Goal: Task Accomplishment & Management: Manage account settings

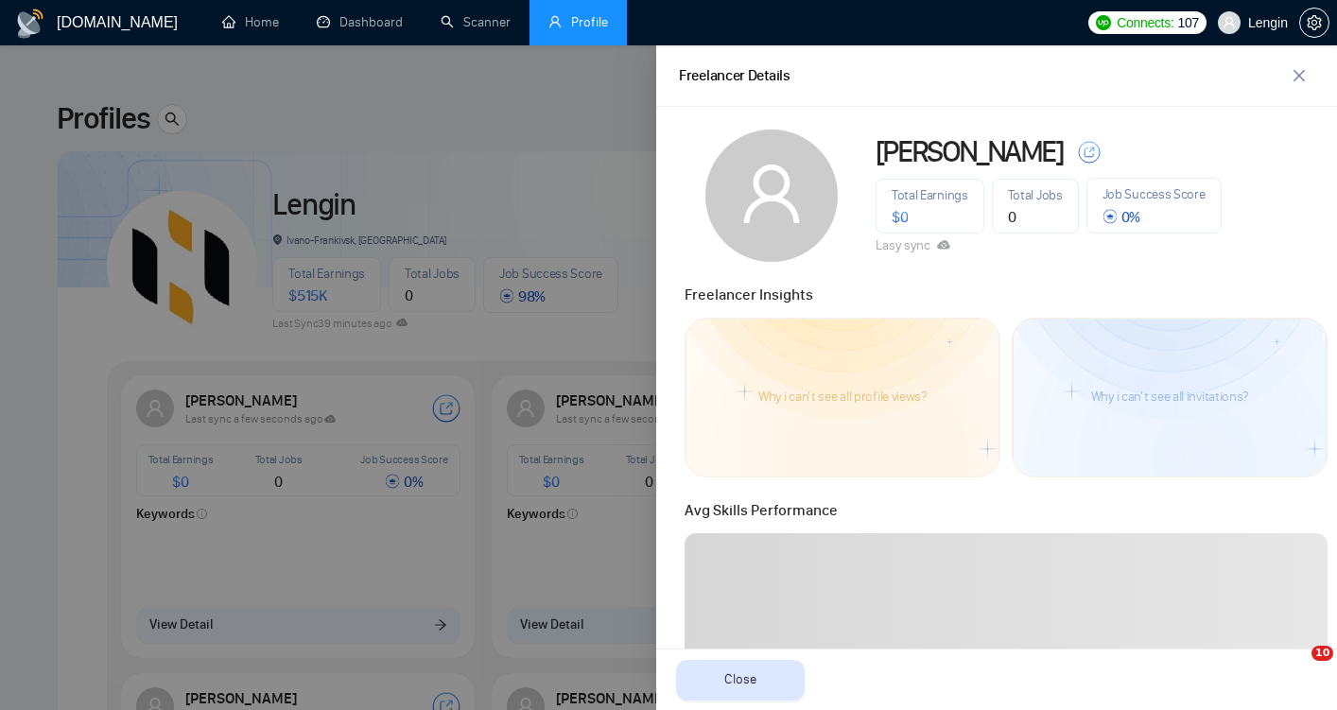
click at [369, 78] on div at bounding box center [668, 377] width 1337 height 665
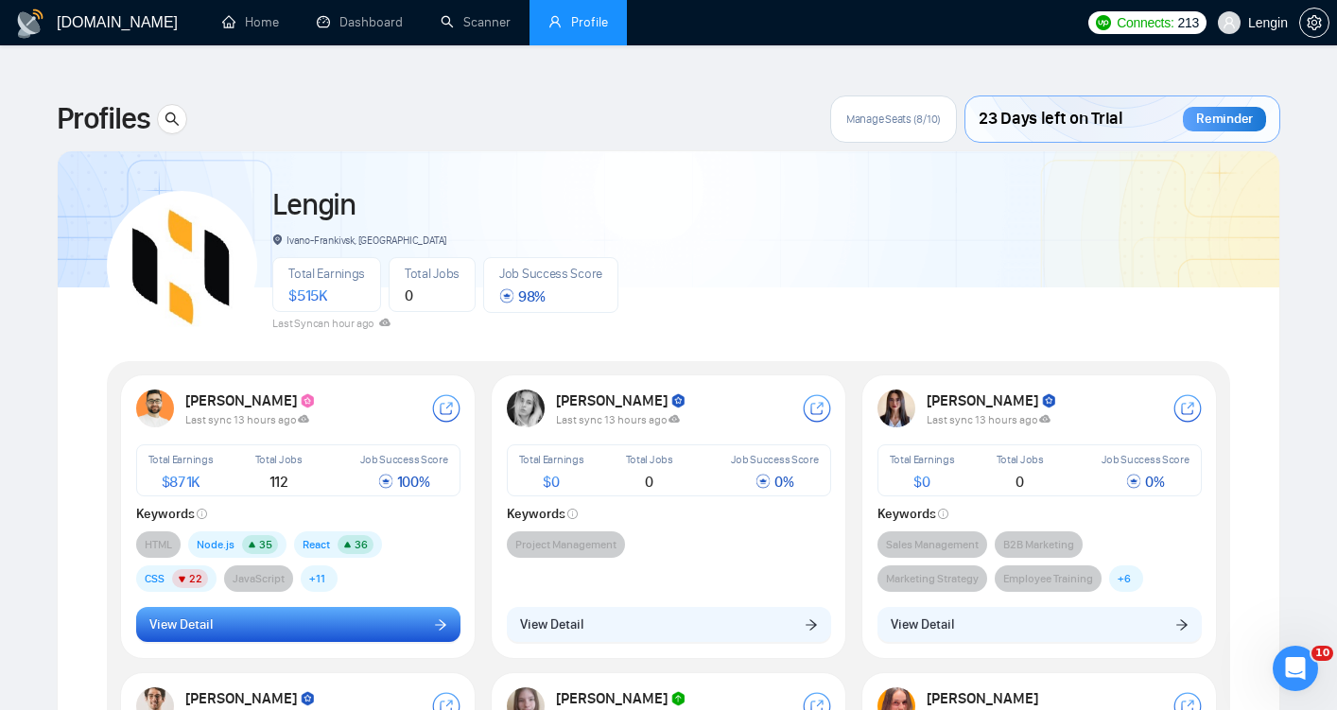
click at [379, 607] on button "View Detail" at bounding box center [298, 625] width 324 height 36
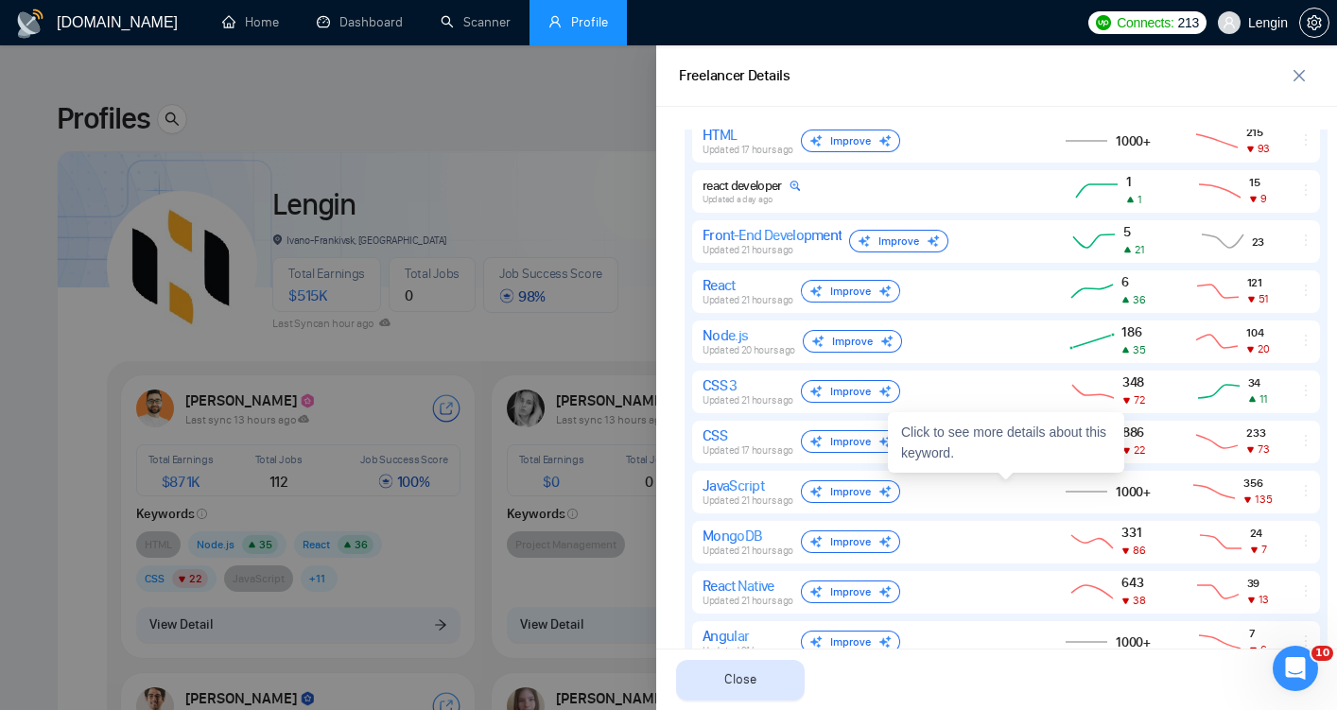
scroll to position [909, 0]
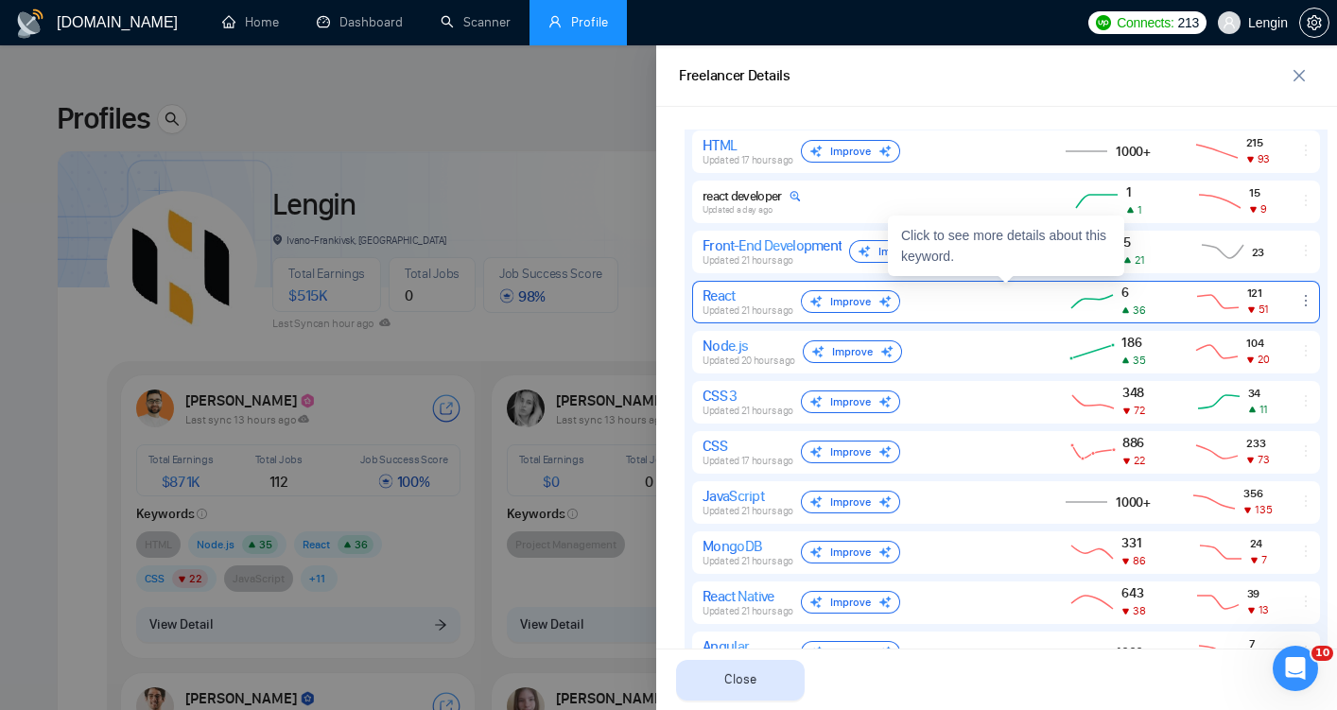
click at [752, 306] on span "Updated 21 hours ago" at bounding box center [748, 310] width 91 height 12
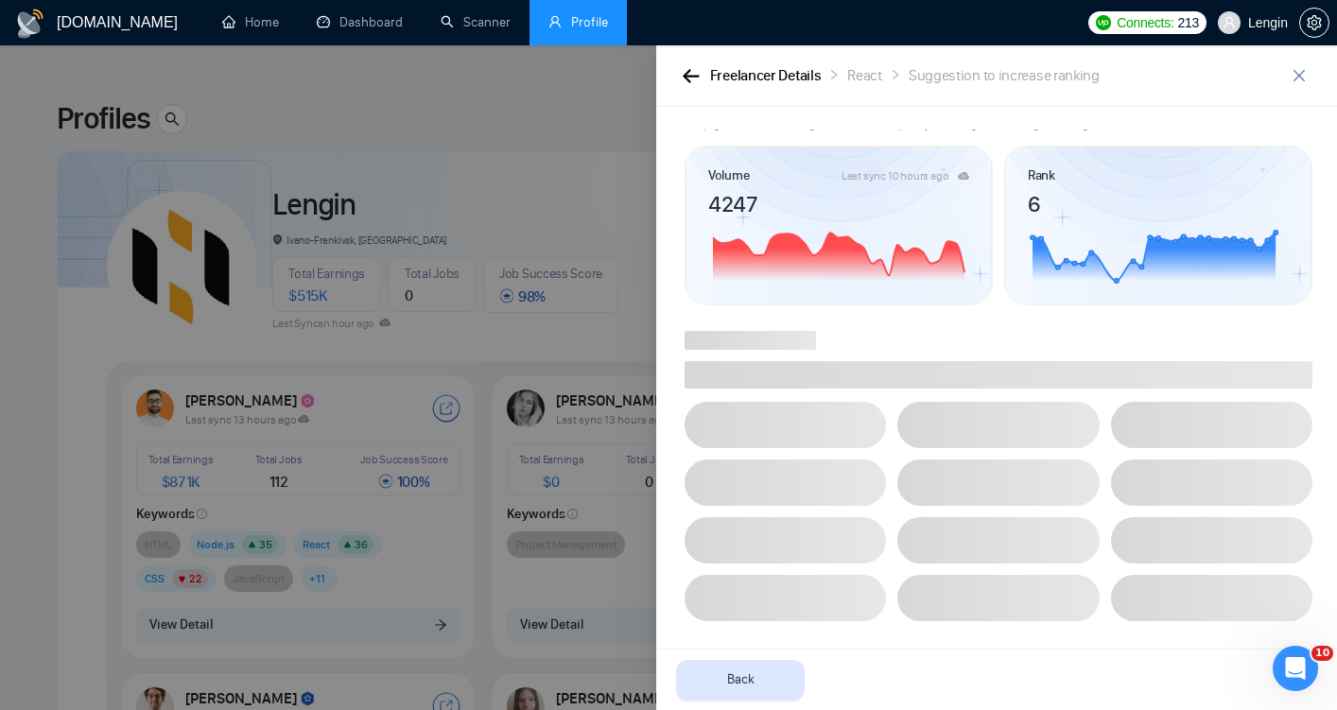
scroll to position [0, 0]
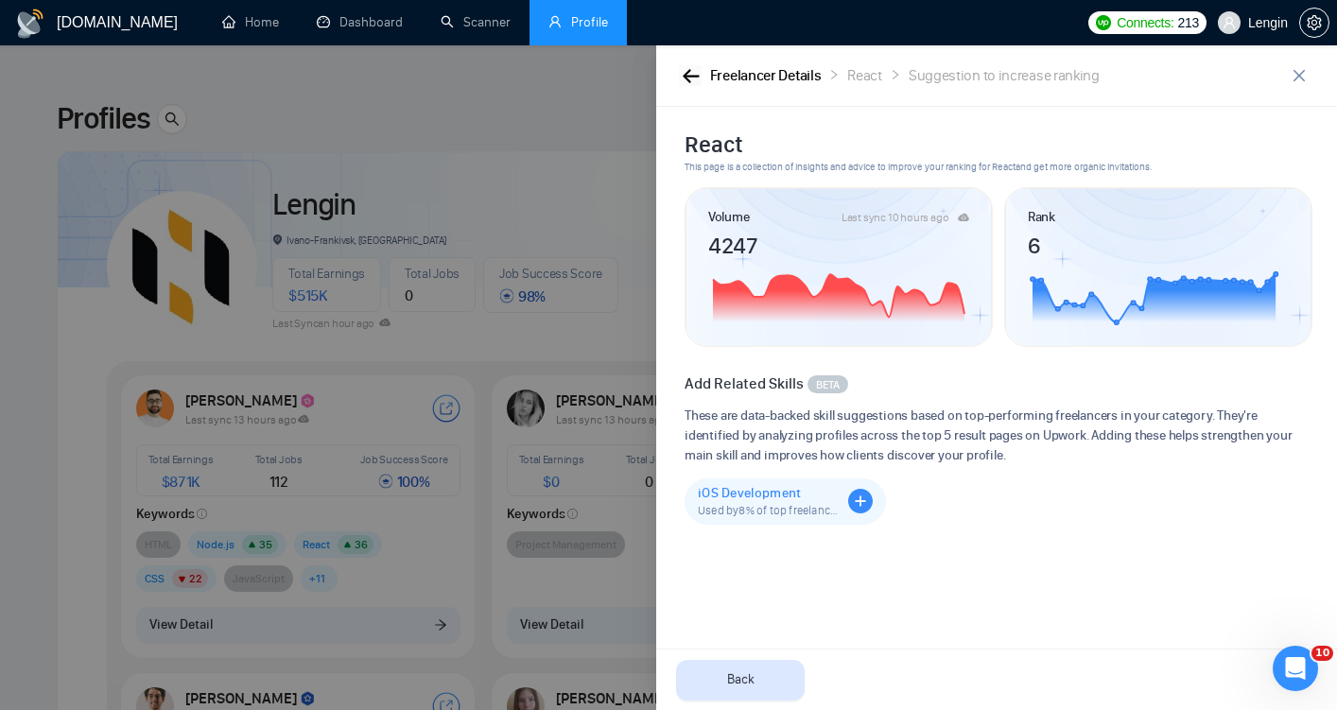
click at [687, 73] on icon "button" at bounding box center [691, 76] width 17 height 14
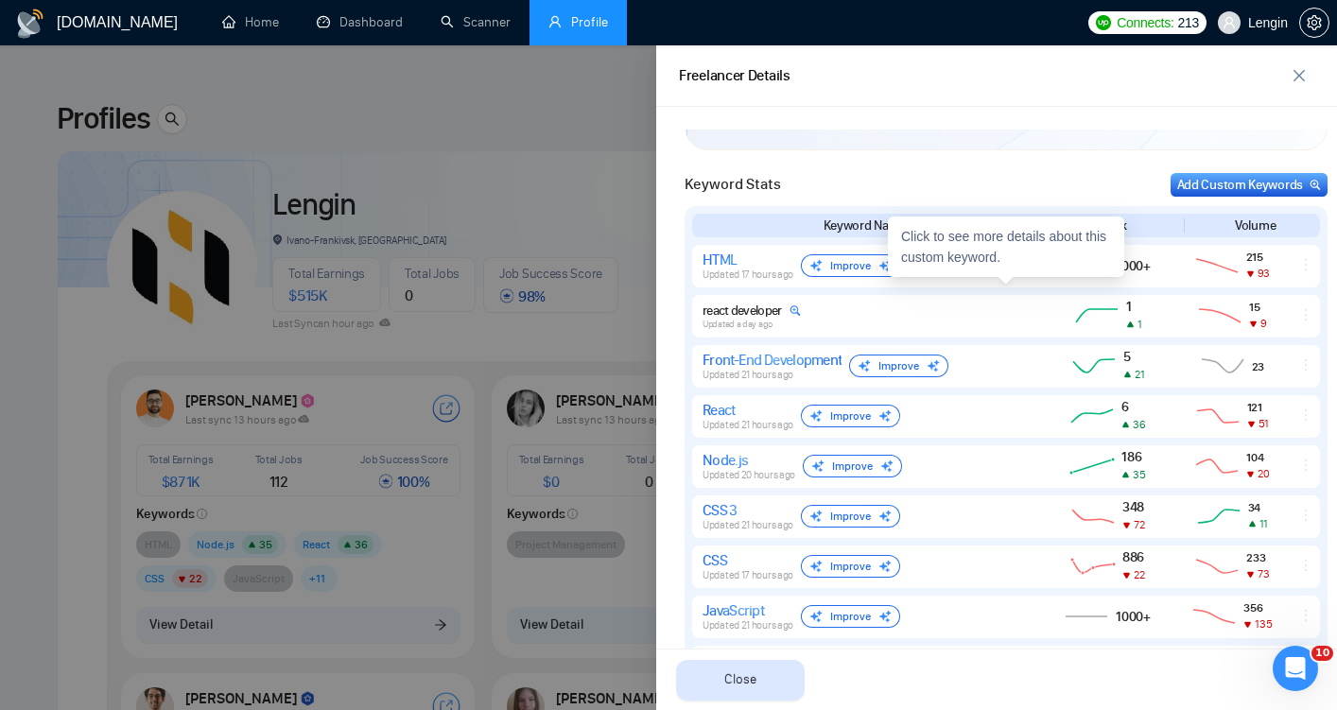
scroll to position [791, 0]
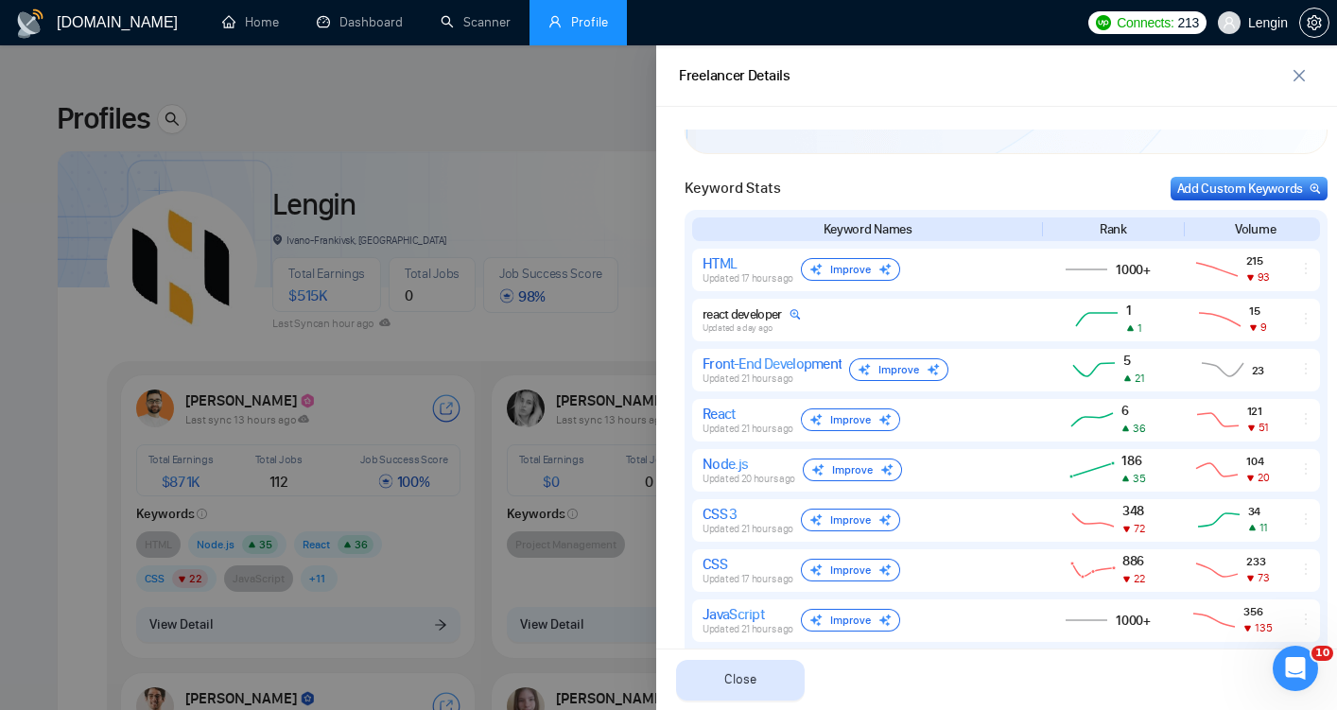
click at [602, 134] on div at bounding box center [668, 377] width 1337 height 665
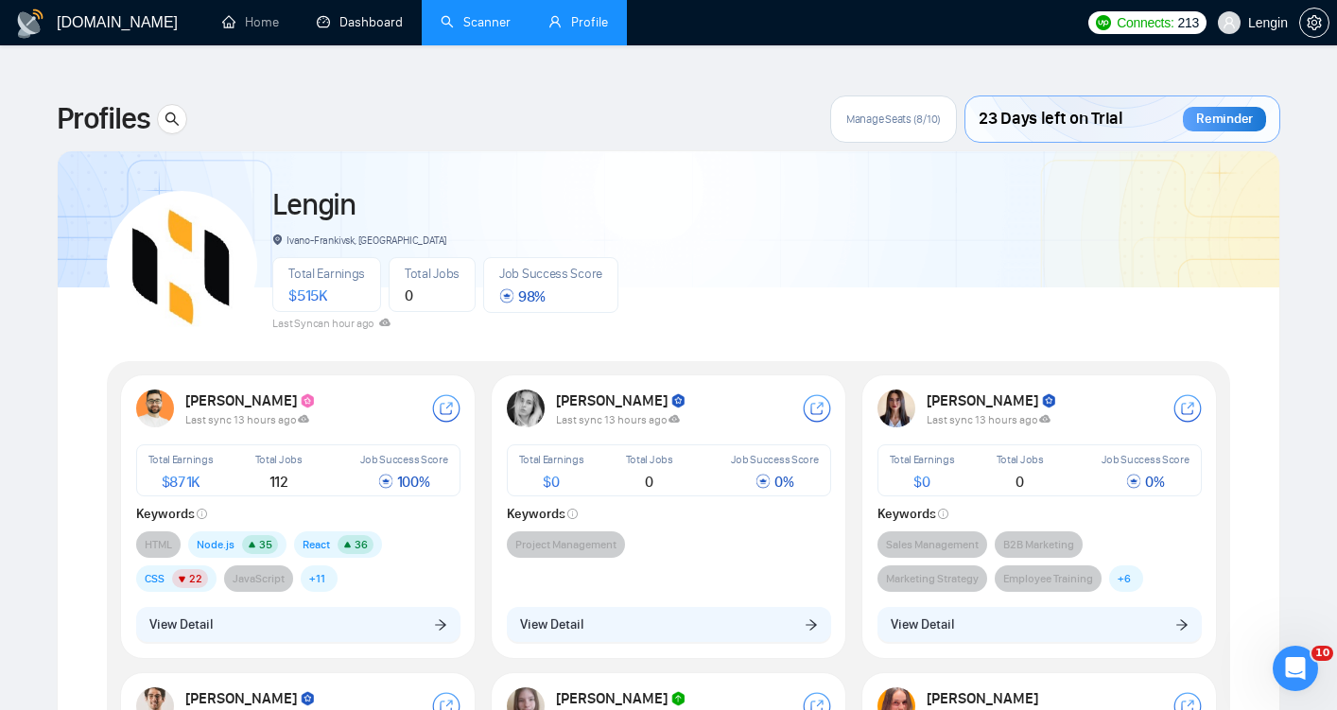
click at [474, 14] on link "Scanner" at bounding box center [476, 22] width 70 height 16
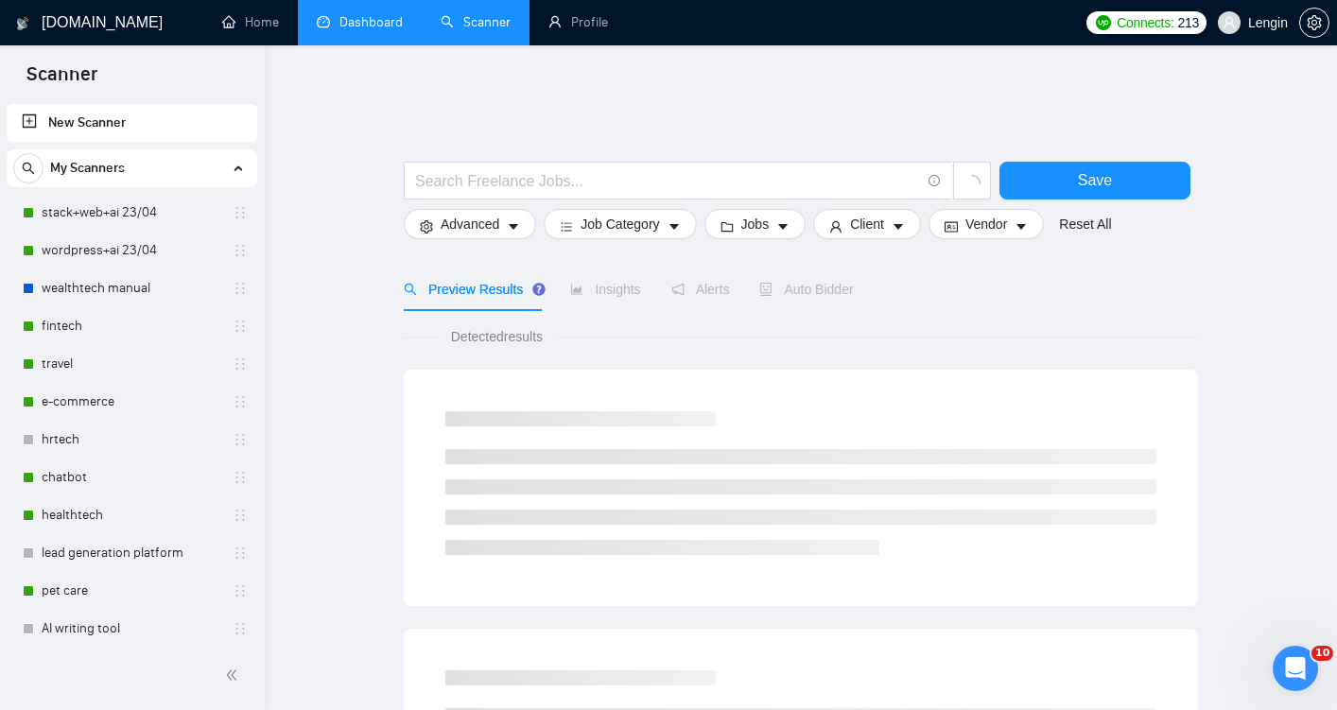
click at [356, 27] on link "Dashboard" at bounding box center [360, 22] width 86 height 16
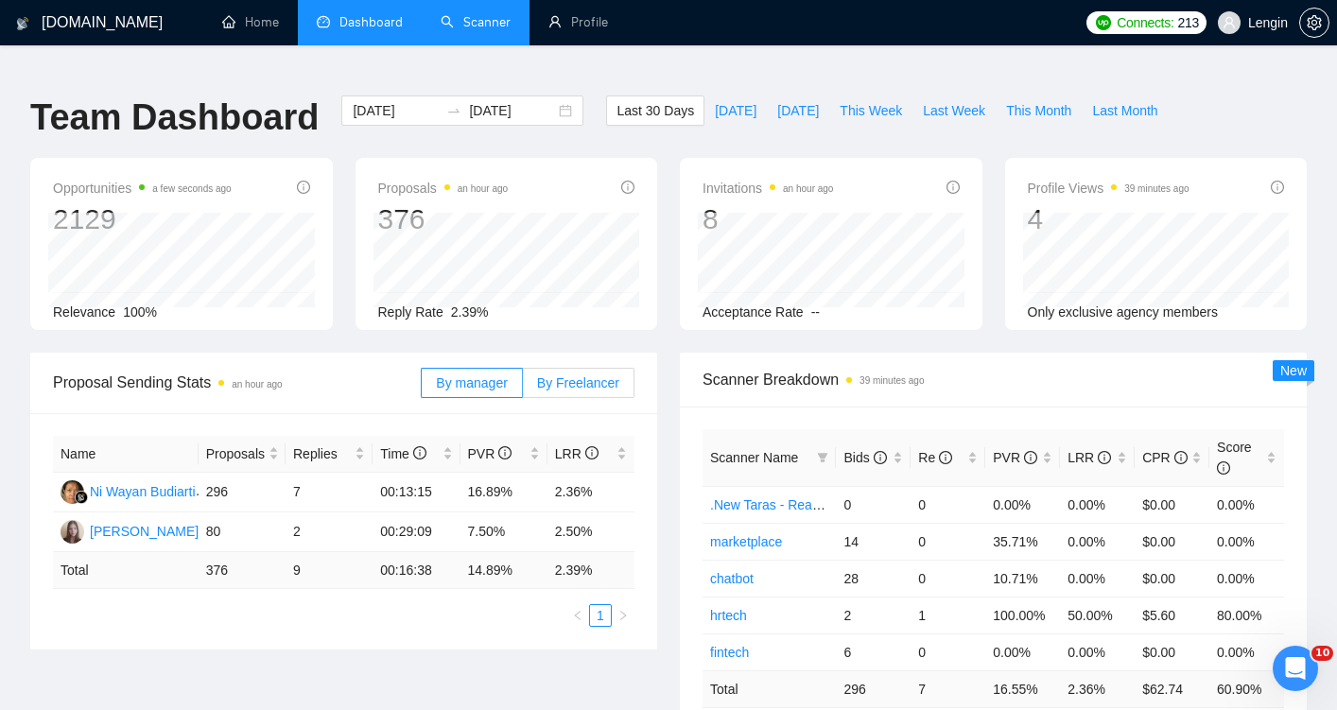
click at [589, 375] on span "By Freelancer" at bounding box center [578, 382] width 82 height 15
click at [523, 388] on input "By Freelancer" at bounding box center [523, 388] width 0 height 0
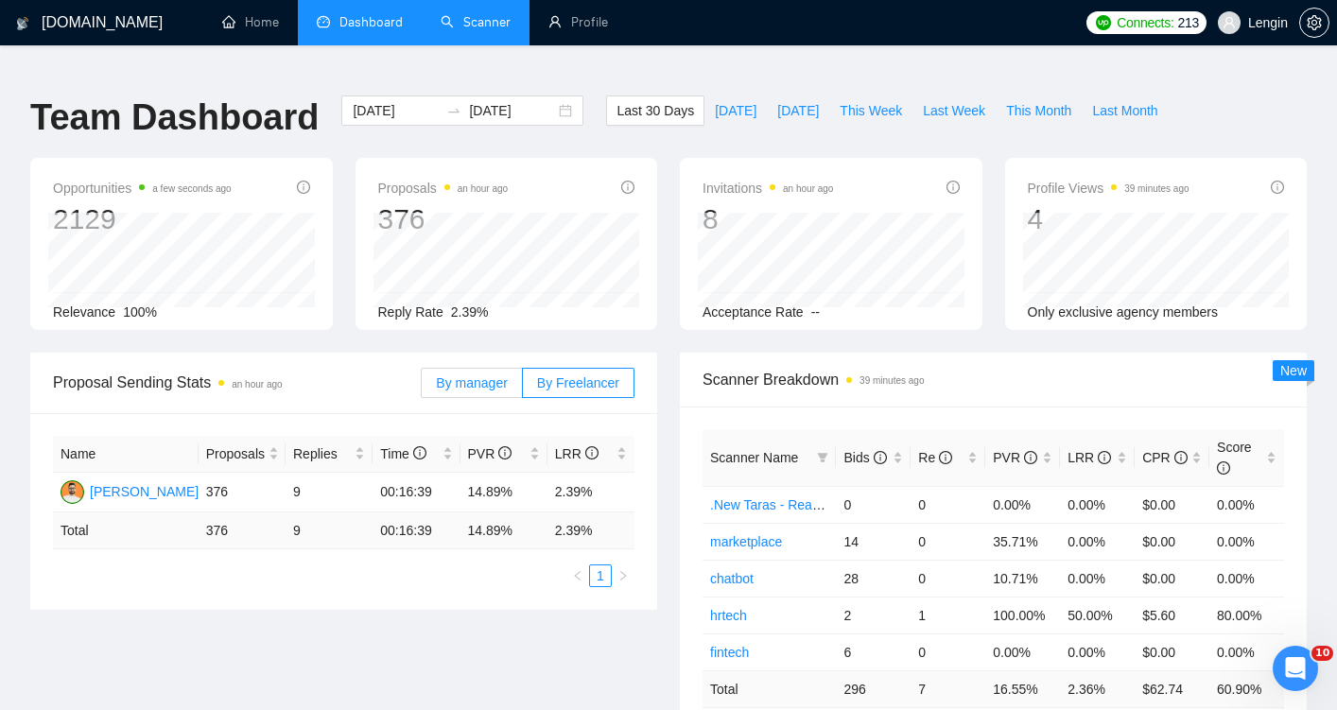
click at [505, 375] on span "By manager" at bounding box center [471, 382] width 71 height 15
click at [422, 388] on input "By manager" at bounding box center [422, 388] width 0 height 0
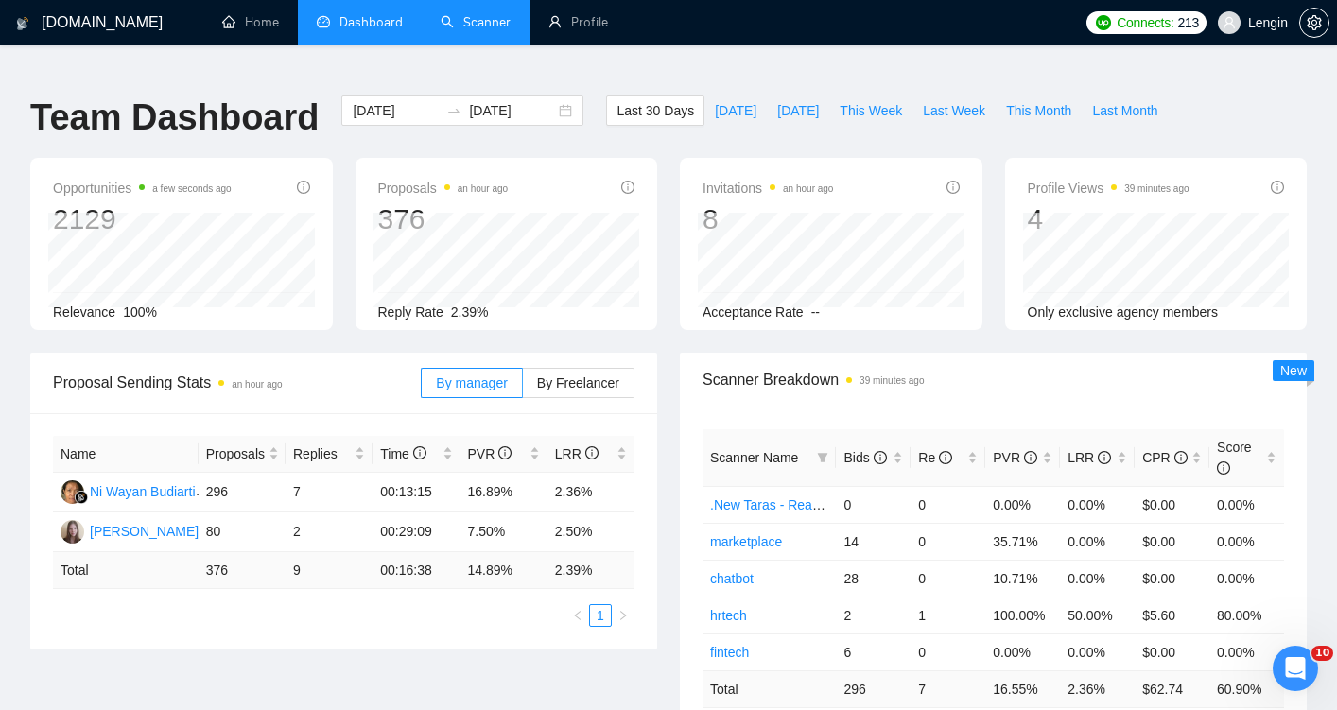
drag, startPoint x: 639, startPoint y: 521, endPoint x: 301, endPoint y: 404, distance: 358.2
click at [301, 413] on div "Name Proposals Replies Time PVR LRR Ni Wayan Budiarti 296 7 00:13:15 16.89% 2.3…" at bounding box center [343, 531] width 627 height 236
click at [302, 413] on div "Name Proposals Replies Time PVR LRR Ni Wayan Budiarti 296 7 00:13:15 16.89% 2.3…" at bounding box center [343, 531] width 627 height 236
click at [397, 100] on input "[DATE]" at bounding box center [396, 110] width 86 height 21
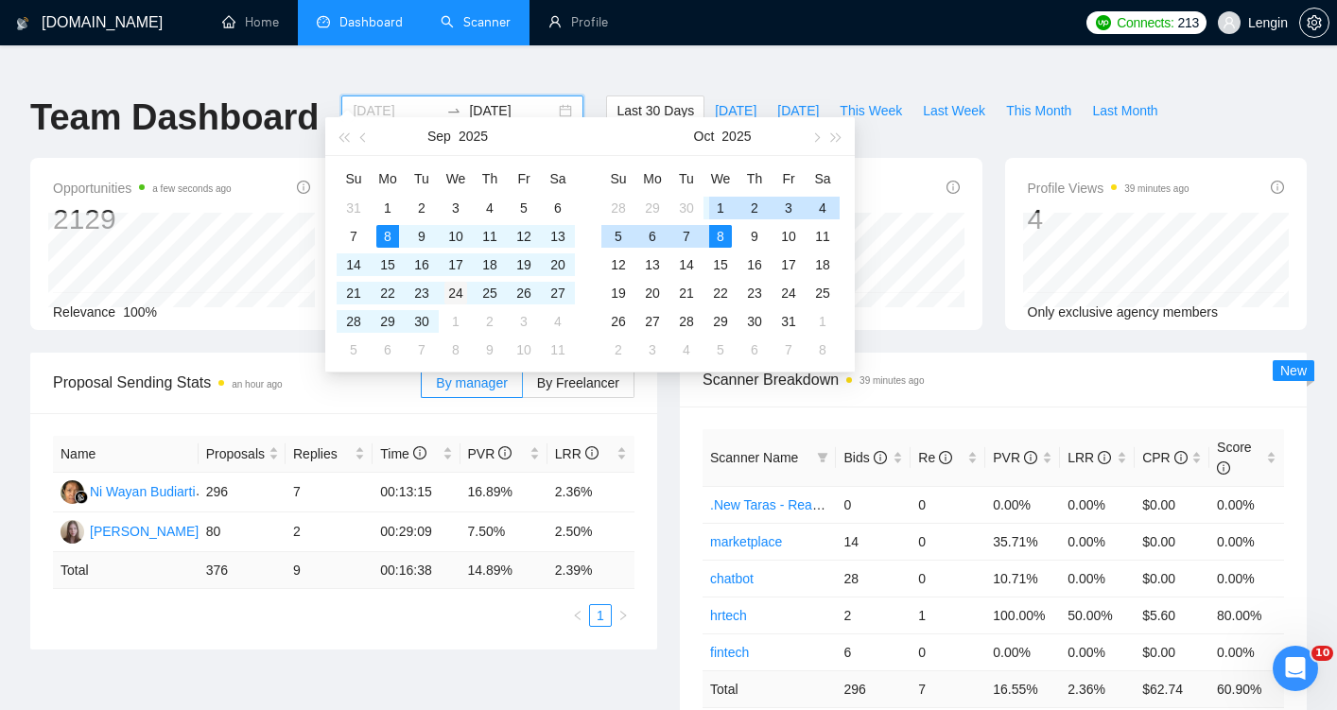
type input "2025-09-24"
click at [451, 296] on div "24" at bounding box center [455, 293] width 23 height 23
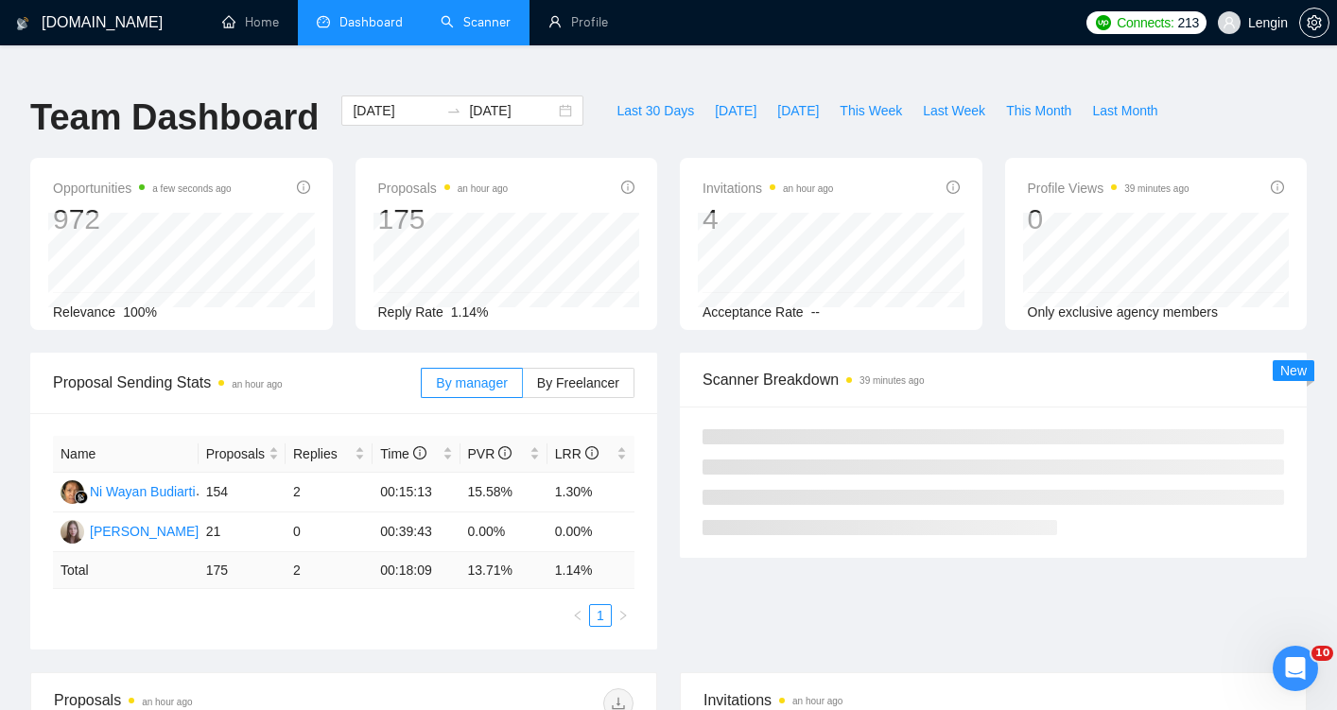
click at [548, 61] on div "GigRadar.io Home Dashboard Scanner Profile Connects: 213 Lengin Team Dashboard …" at bounding box center [668, 720] width 1337 height 1400
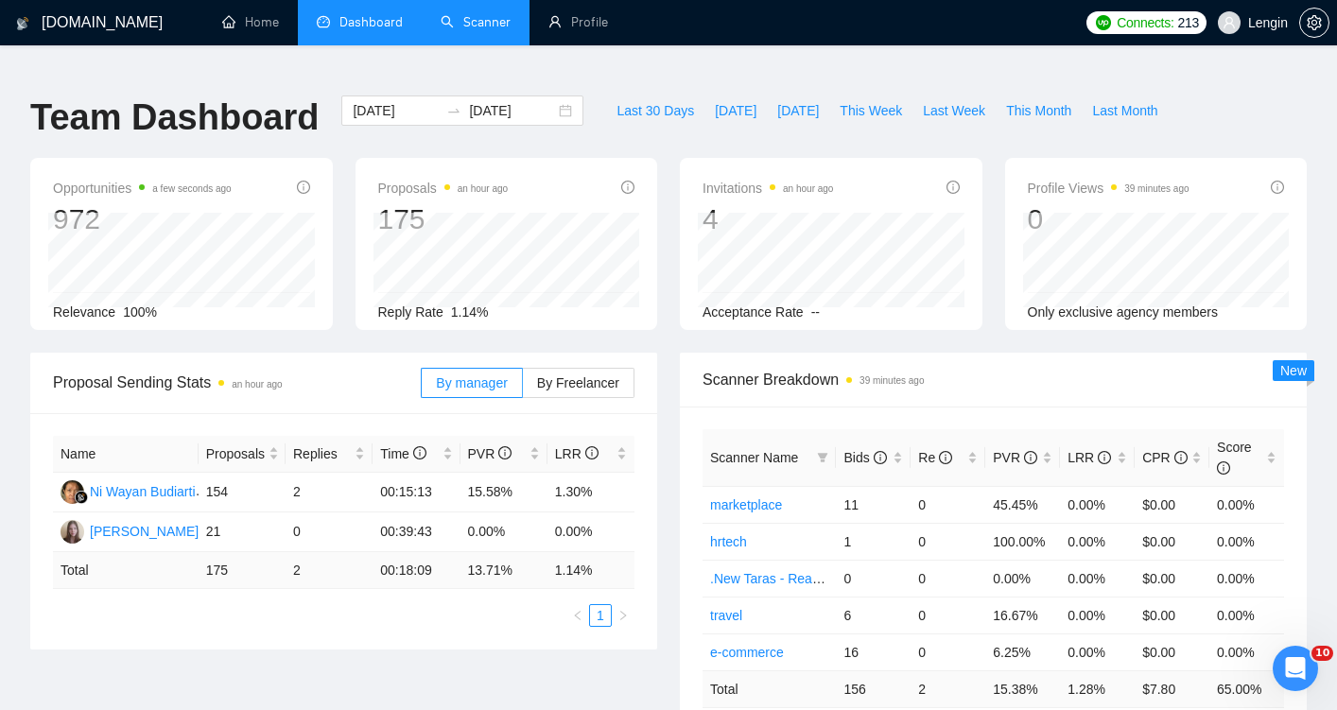
drag, startPoint x: 47, startPoint y: 413, endPoint x: 82, endPoint y: 403, distance: 36.5
click at [82, 413] on div "Name Proposals Replies Time PVR LRR Ni Wayan Budiarti 154 2 00:15:13 15.58% 1.3…" at bounding box center [343, 531] width 627 height 236
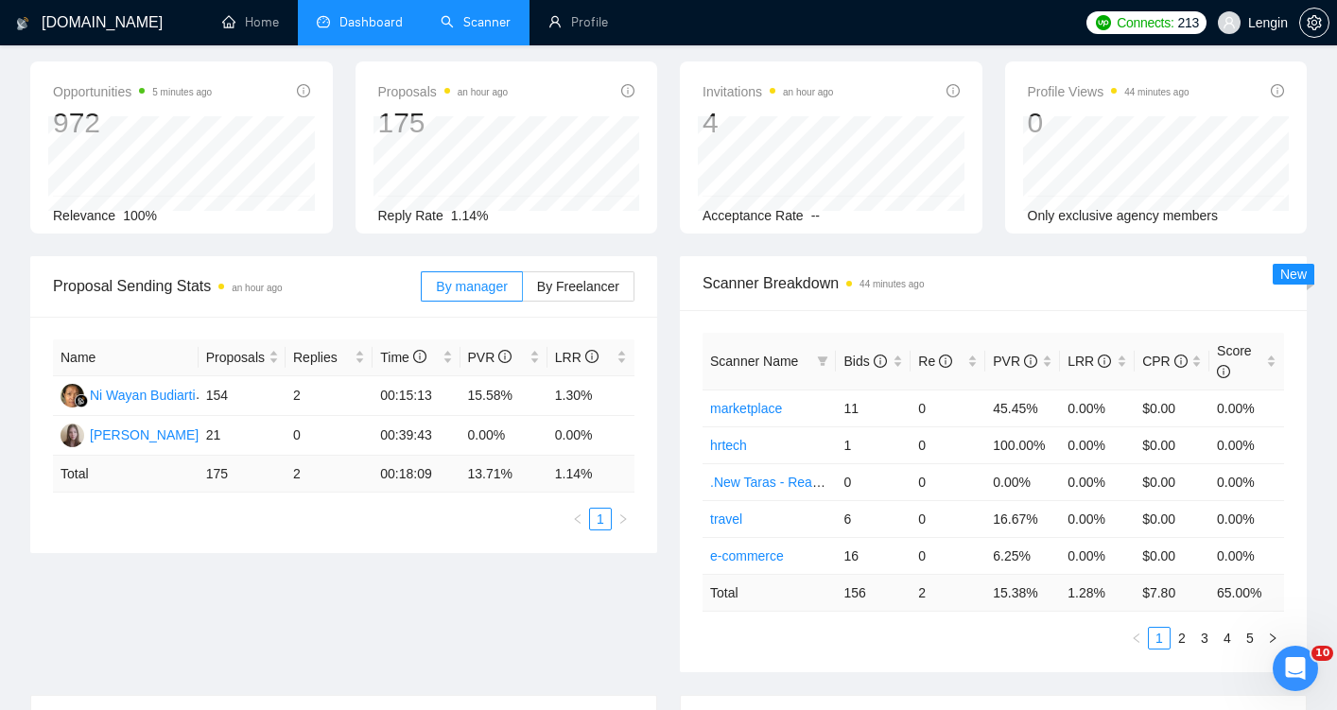
scroll to position [84, 0]
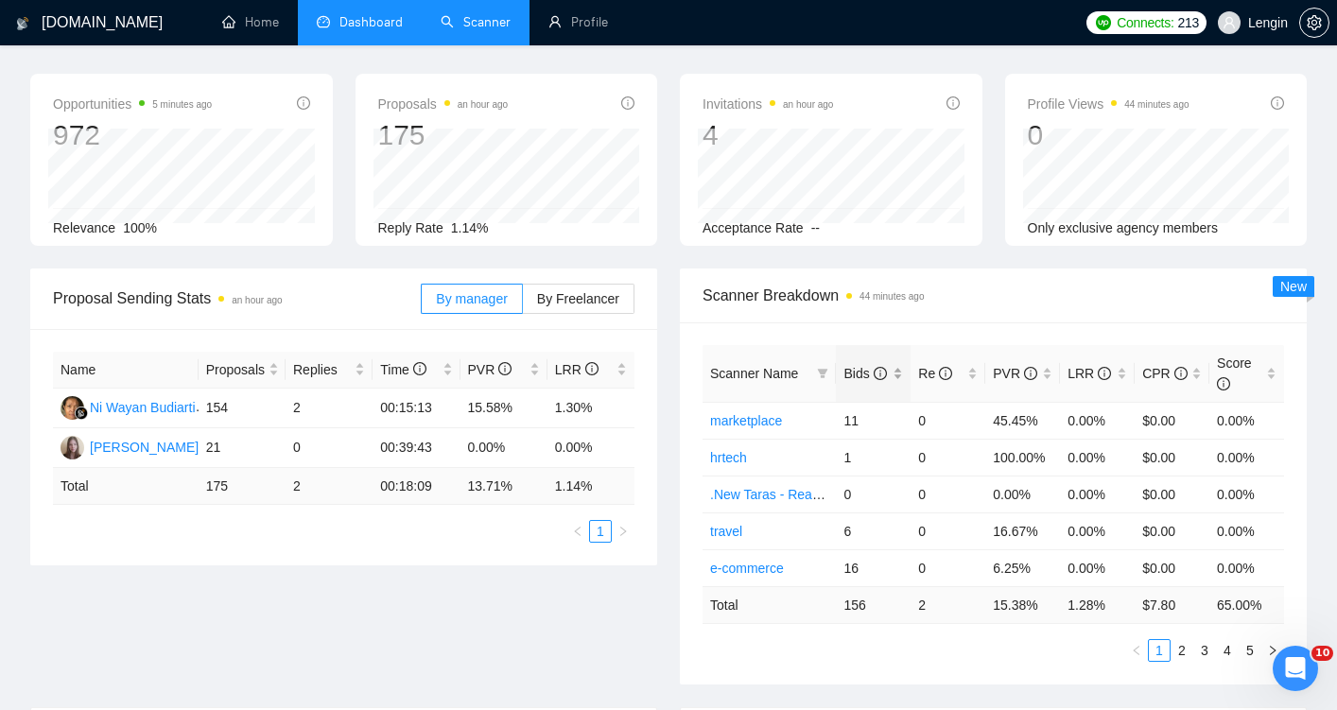
click at [896, 363] on div "Bids" at bounding box center [873, 373] width 60 height 21
click at [881, 288] on div "Scanner Breakdown 44 minutes ago" at bounding box center [994, 296] width 582 height 54
drag, startPoint x: 686, startPoint y: 436, endPoint x: 755, endPoint y: 318, distance: 136.9
click at [755, 322] on div "Scanner Name Bids Re PVR LRR CPR Score healthtech 38 0 21.05% 0.00% $0.00 0.00%…" at bounding box center [993, 503] width 627 height 362
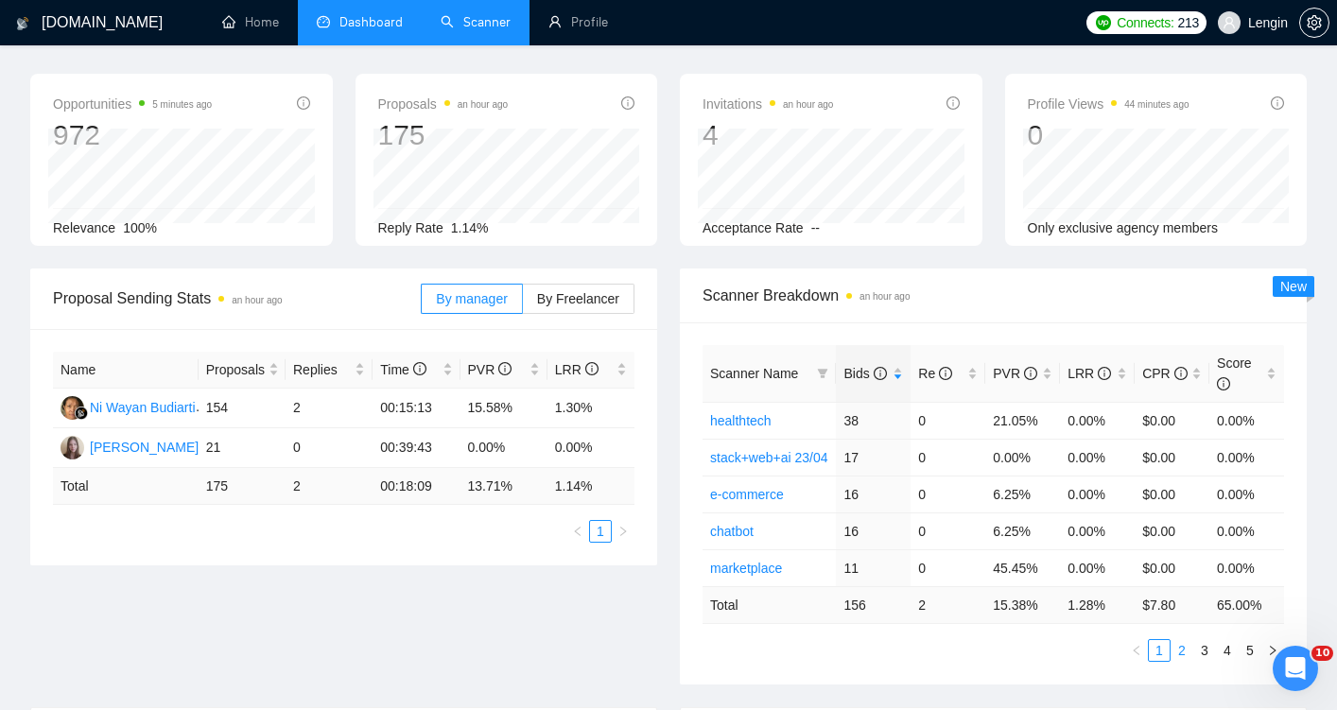
click at [1180, 640] on link "2" at bounding box center [1182, 650] width 21 height 21
click at [1200, 640] on link "3" at bounding box center [1204, 650] width 21 height 21
click at [1225, 640] on link "4" at bounding box center [1227, 650] width 21 height 21
click at [1206, 640] on link "3" at bounding box center [1204, 650] width 21 height 21
click at [1180, 640] on link "2" at bounding box center [1182, 650] width 21 height 21
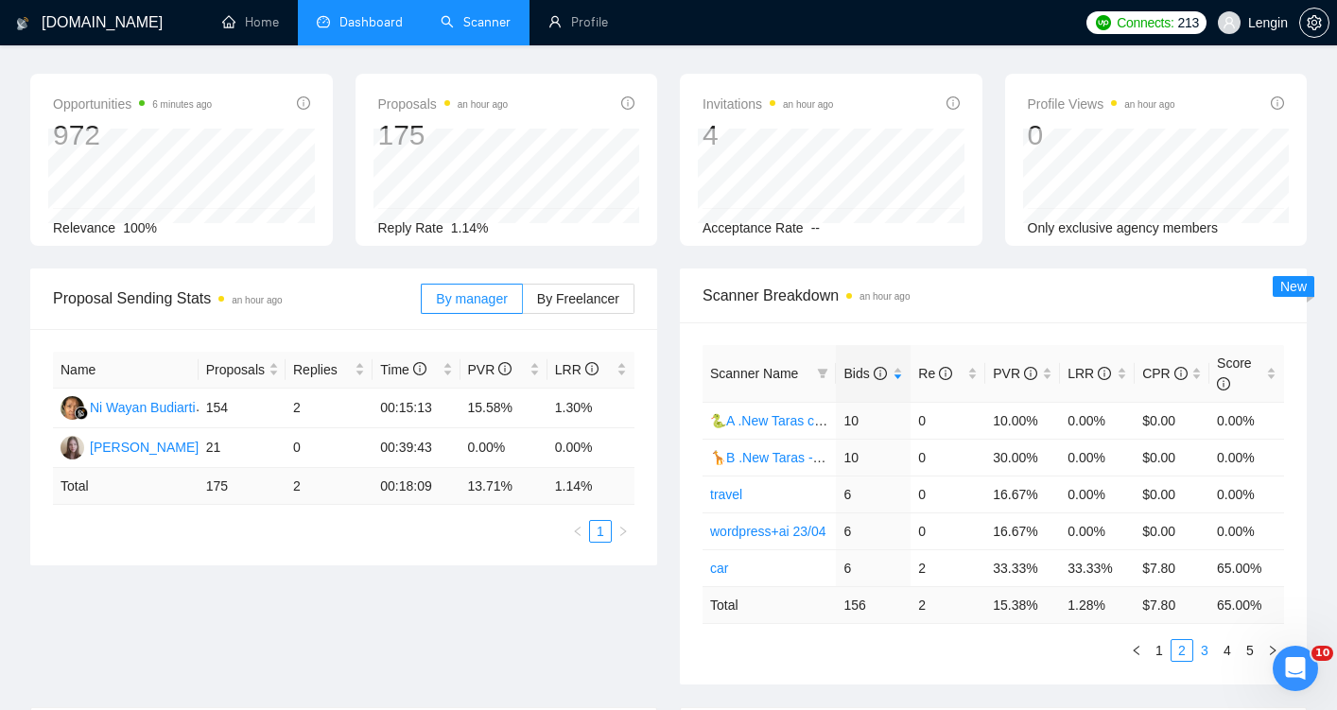
click at [1203, 640] on link "3" at bounding box center [1204, 650] width 21 height 21
click at [1181, 640] on link "2" at bounding box center [1182, 650] width 21 height 21
click at [1203, 640] on link "3" at bounding box center [1204, 650] width 21 height 21
click at [1183, 640] on link "2" at bounding box center [1182, 650] width 21 height 21
click at [727, 487] on link "travel" at bounding box center [726, 494] width 32 height 15
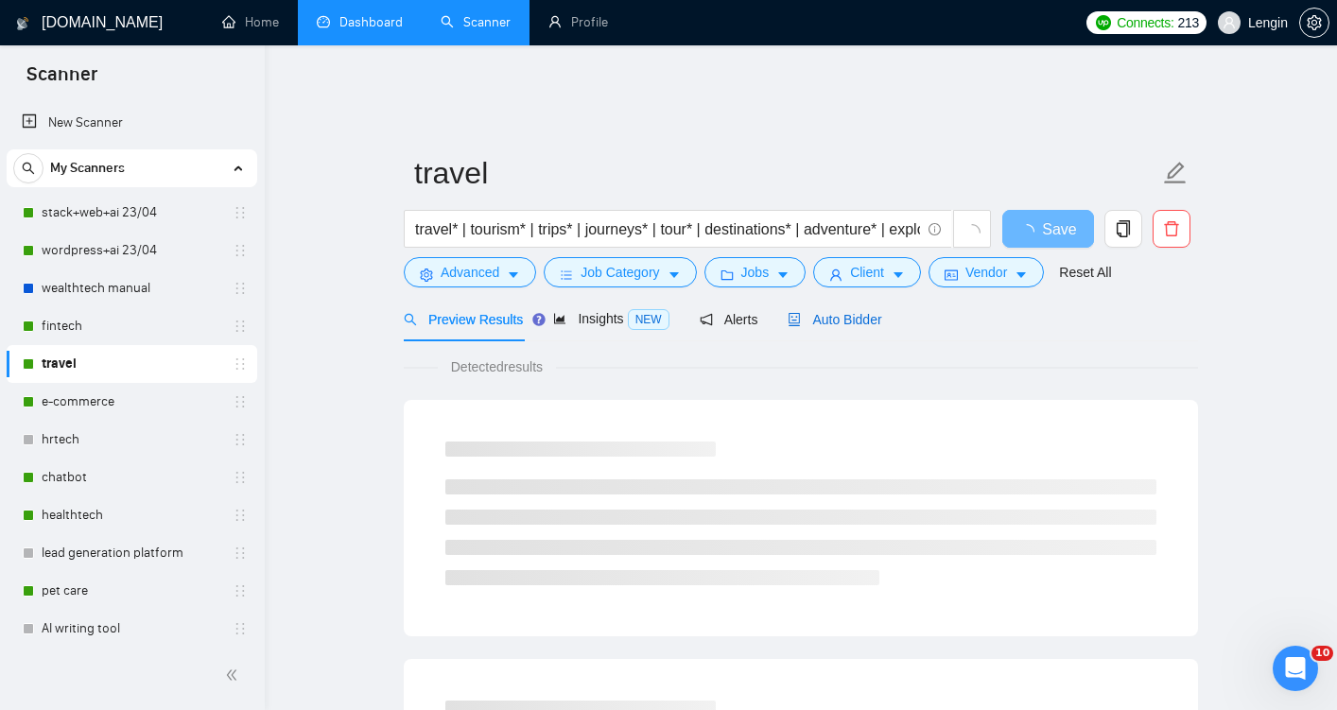
click at [837, 312] on span "Auto Bidder" at bounding box center [835, 319] width 94 height 15
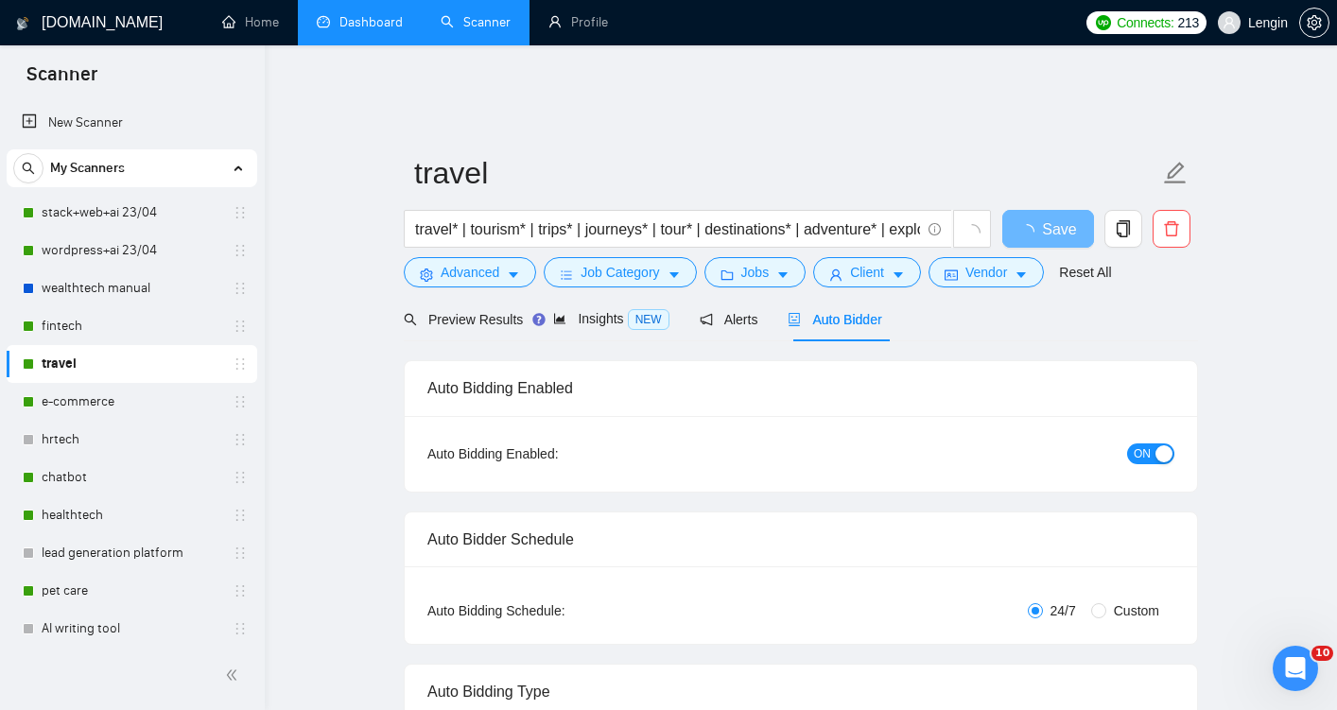
radio input "false"
radio input "true"
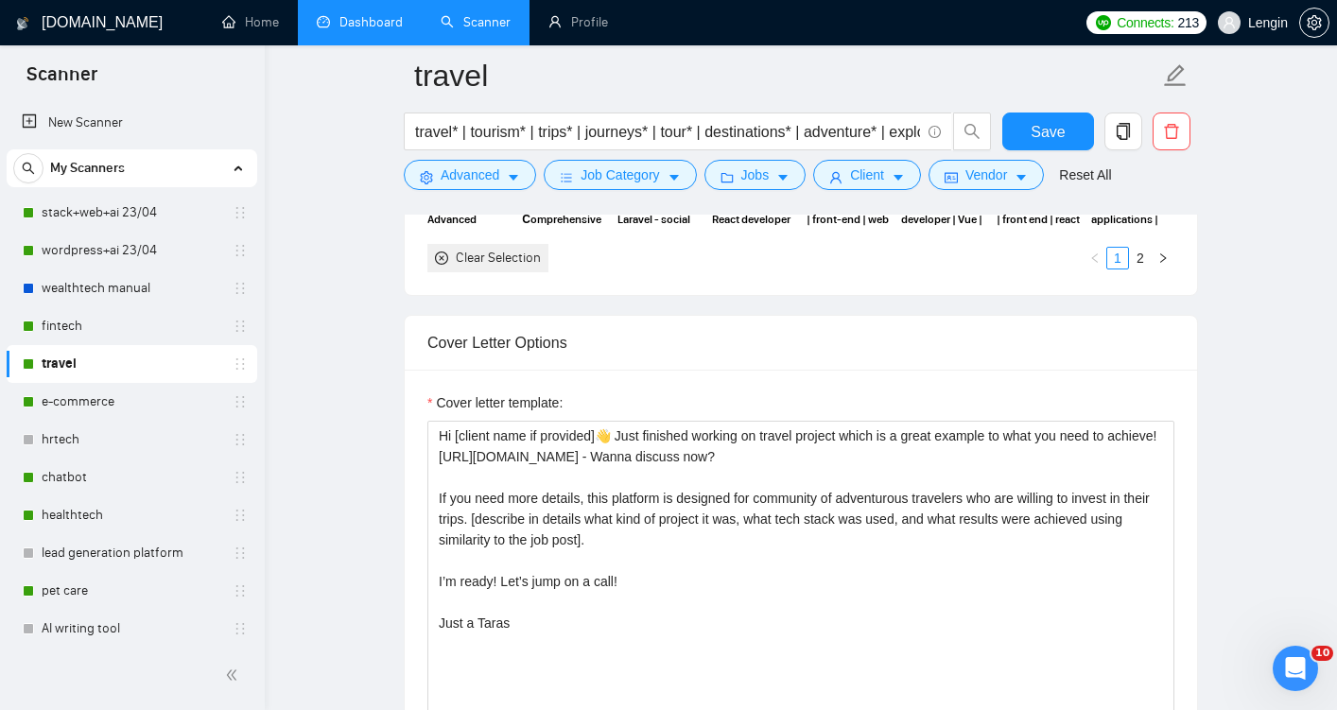
scroll to position [2343, 0]
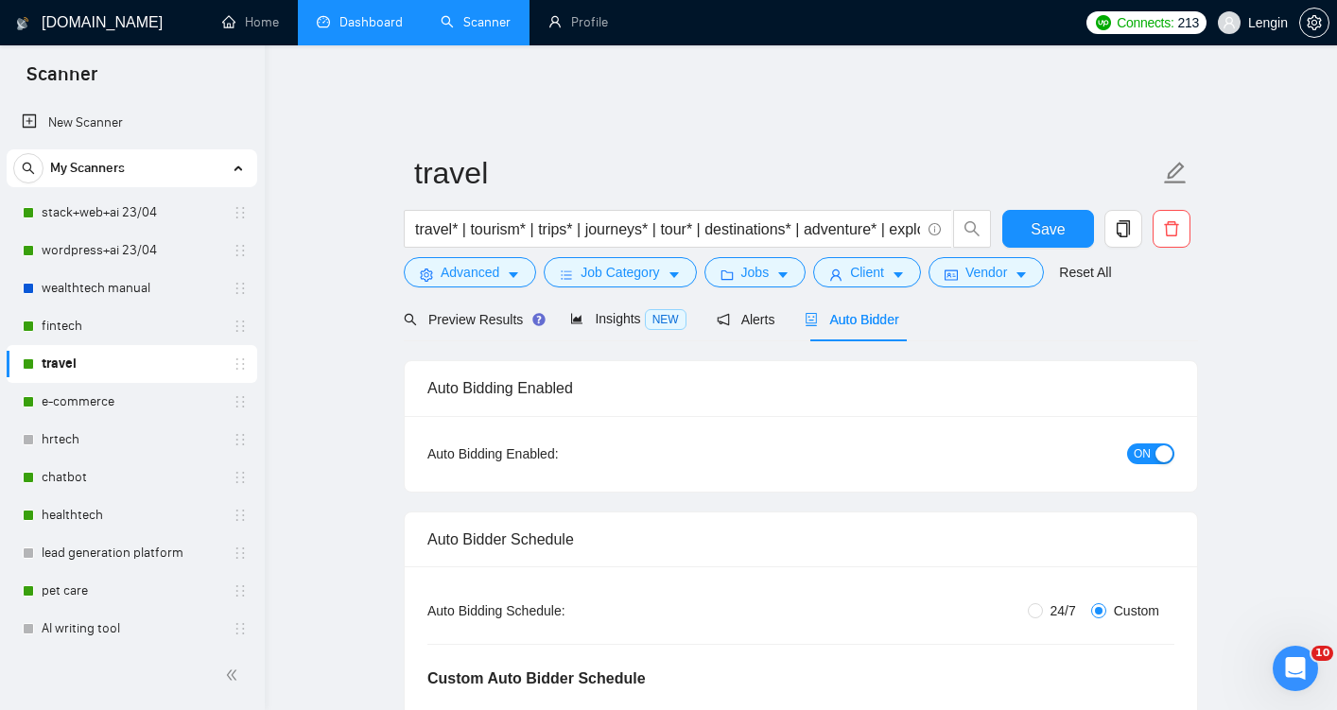
click at [362, 27] on link "Dashboard" at bounding box center [360, 22] width 86 height 16
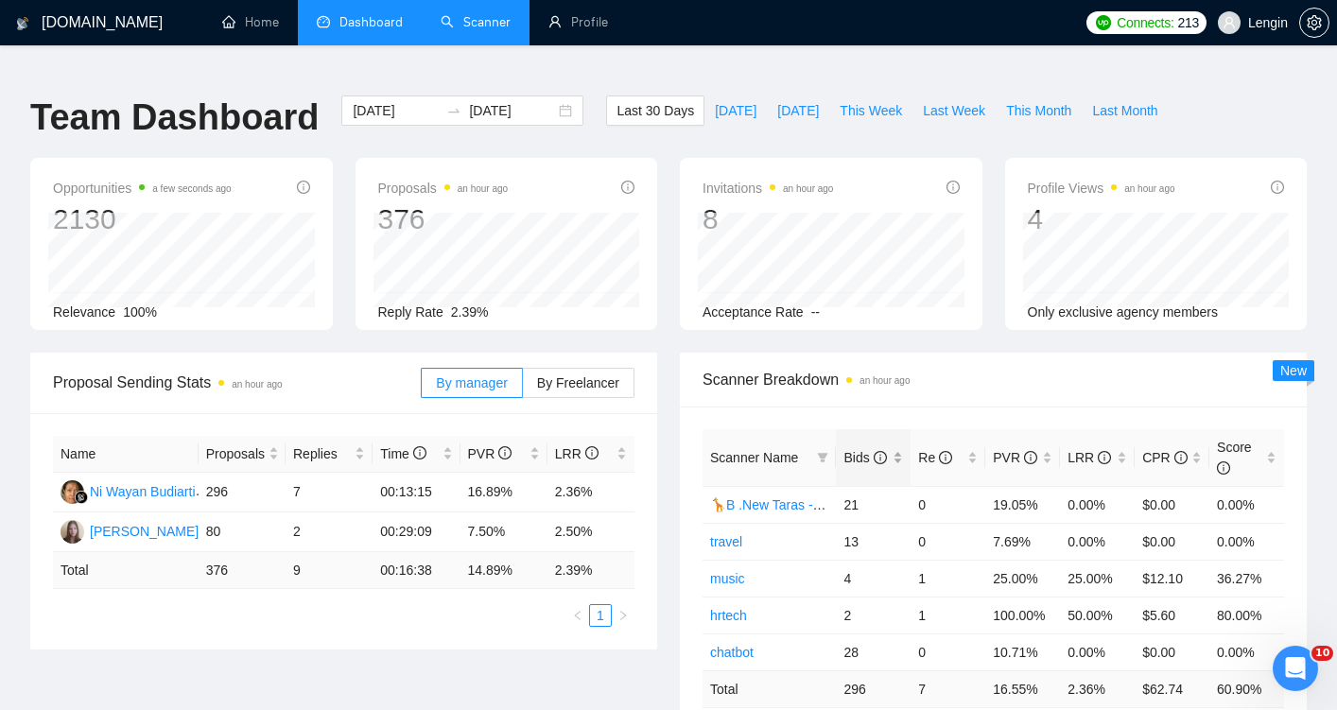
click at [900, 447] on div "Bids" at bounding box center [873, 457] width 60 height 21
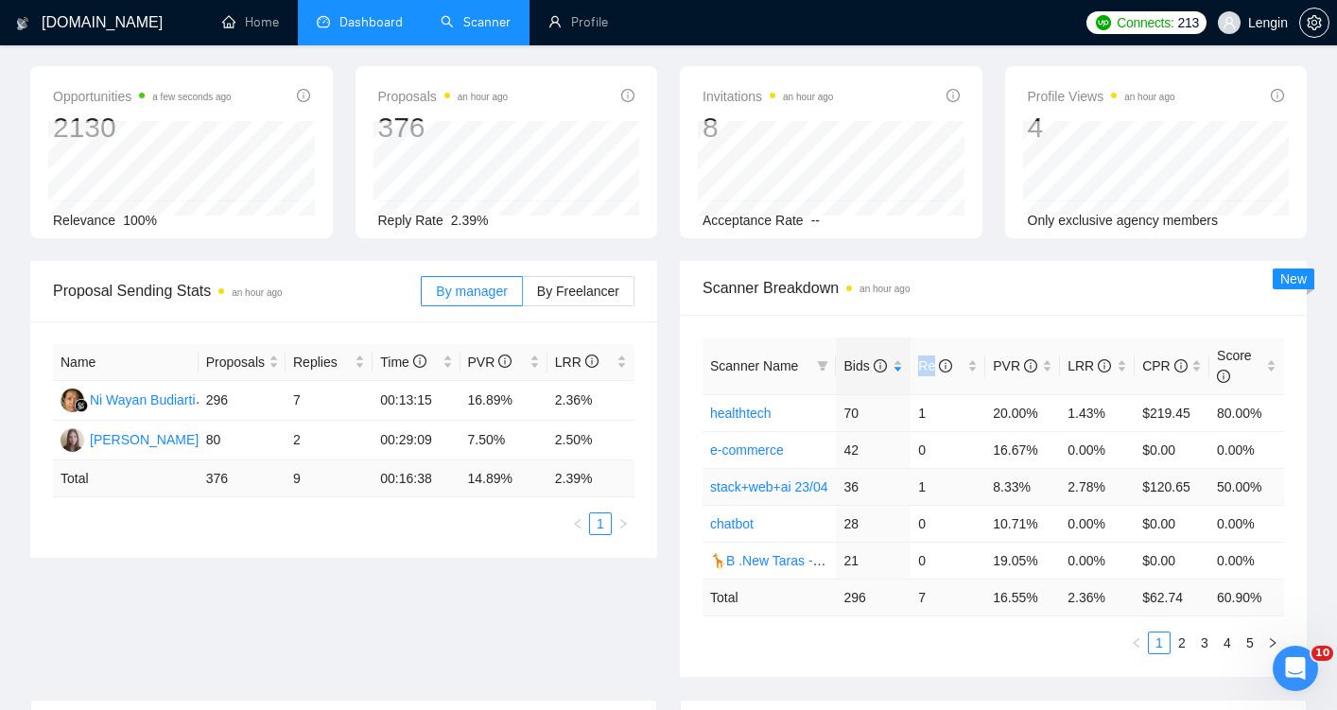
scroll to position [98, 0]
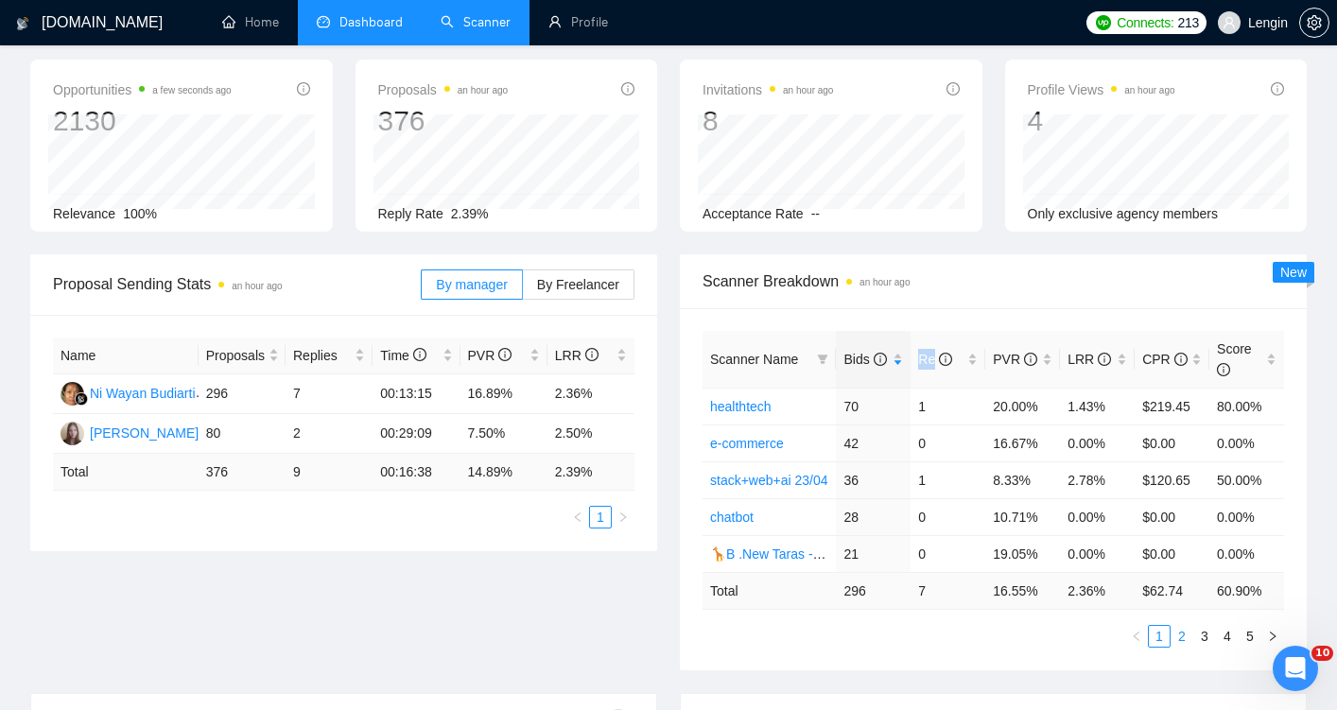
click at [1182, 626] on link "2" at bounding box center [1182, 636] width 21 height 21
click at [1165, 626] on link "1" at bounding box center [1159, 636] width 21 height 21
click at [760, 399] on link "healthtech" at bounding box center [740, 406] width 61 height 15
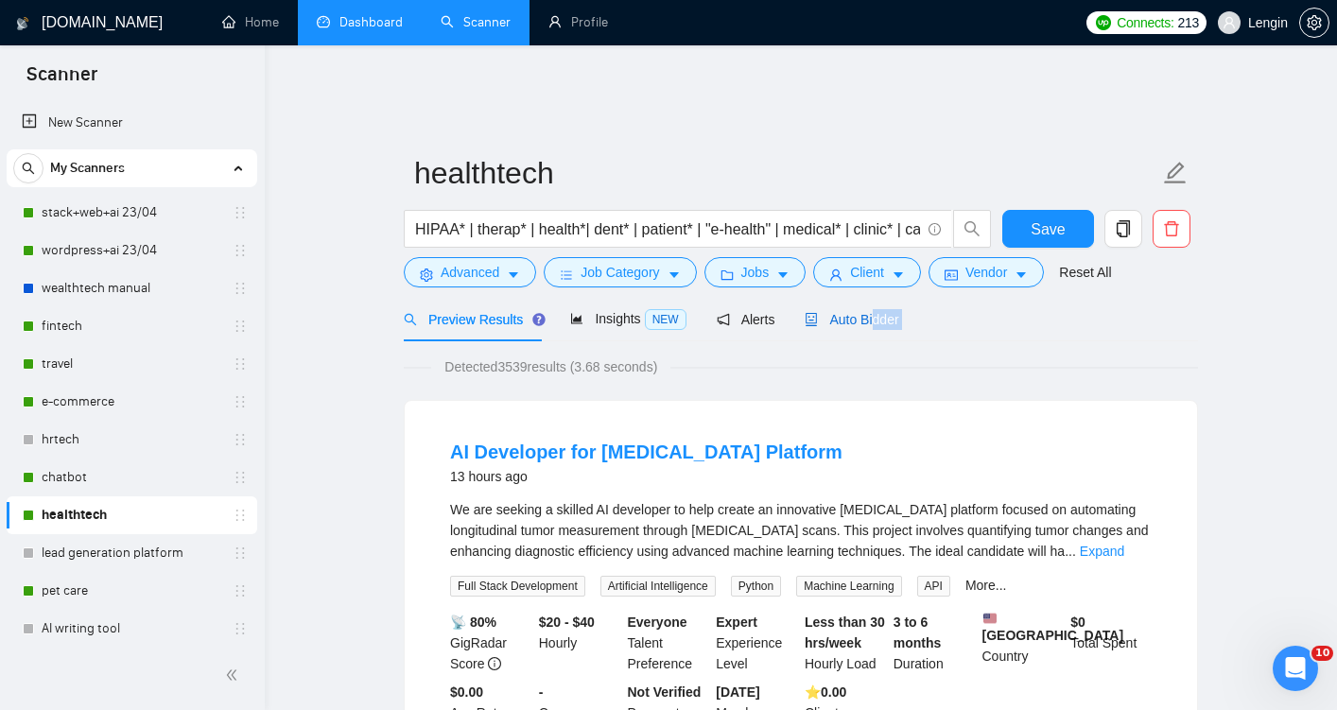
drag, startPoint x: 879, startPoint y: 302, endPoint x: 864, endPoint y: 334, distance: 35.5
click at [864, 356] on div "Detected 3539 results (3.68 seconds)" at bounding box center [801, 366] width 794 height 21
click at [840, 309] on div "Auto Bidder" at bounding box center [852, 319] width 94 height 21
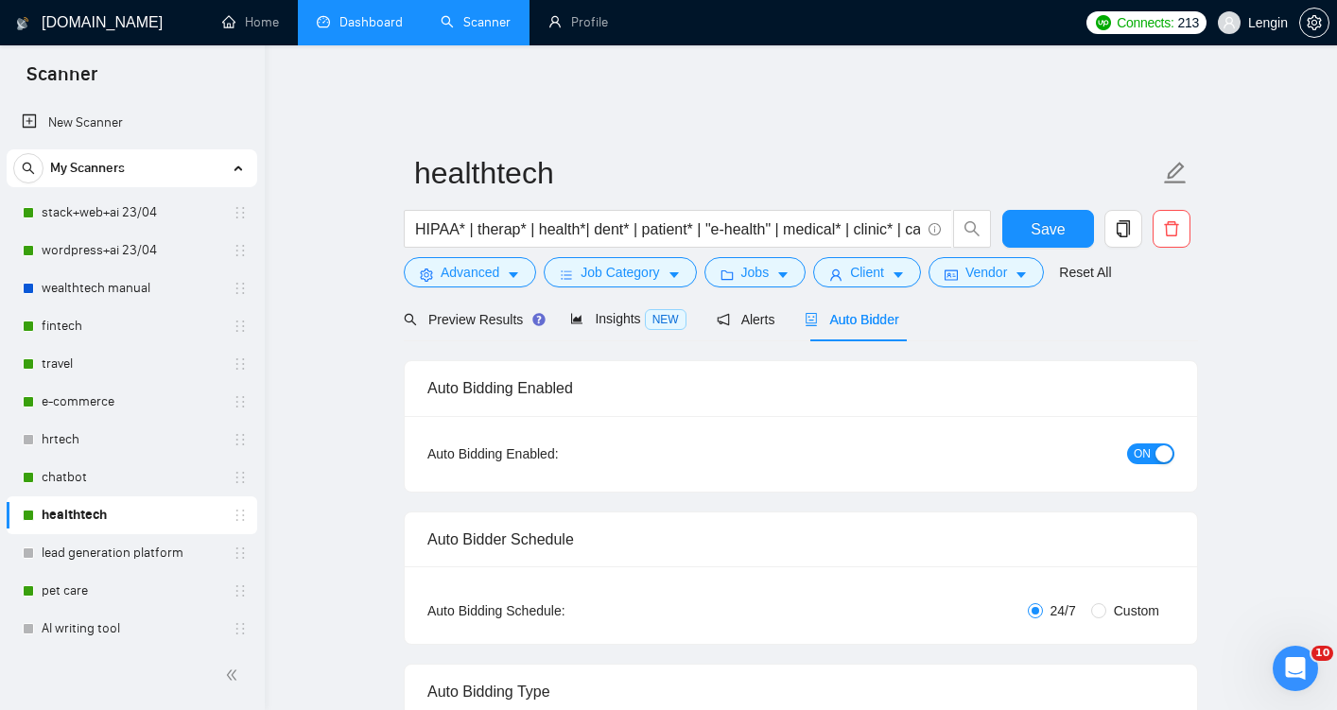
radio input "false"
radio input "true"
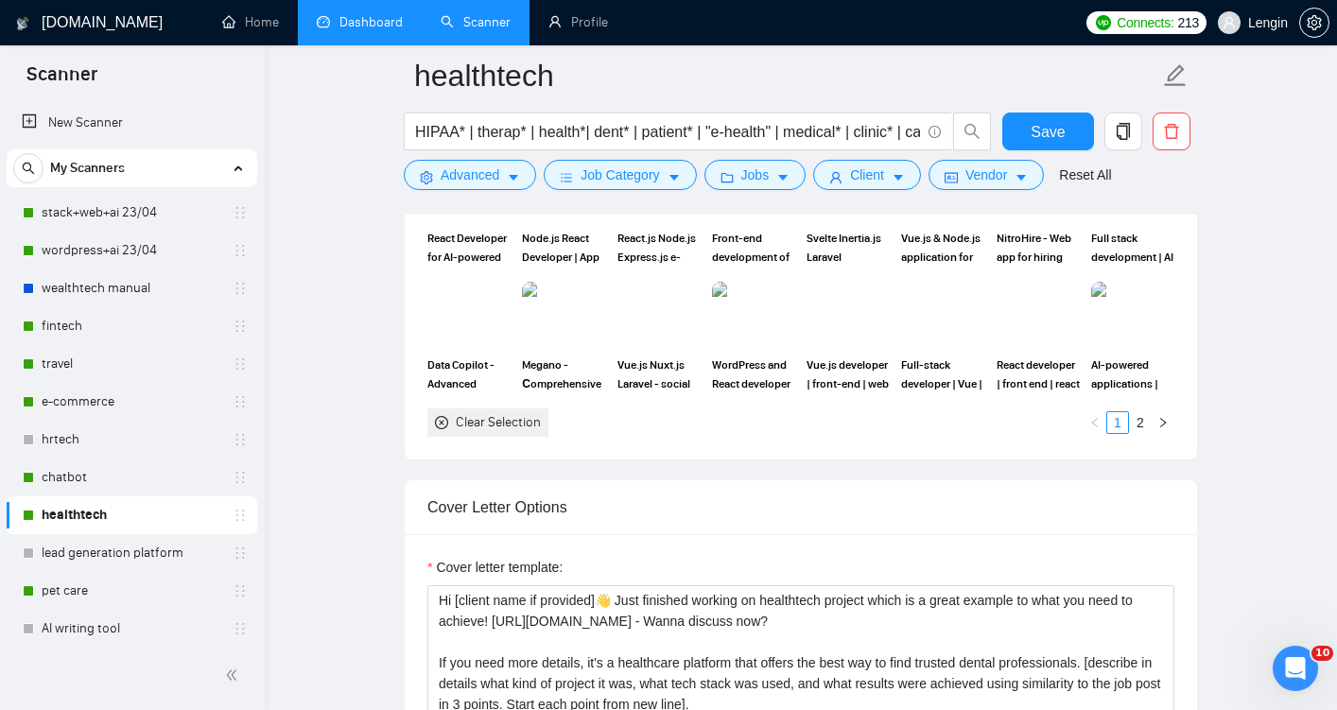
scroll to position [2163, 0]
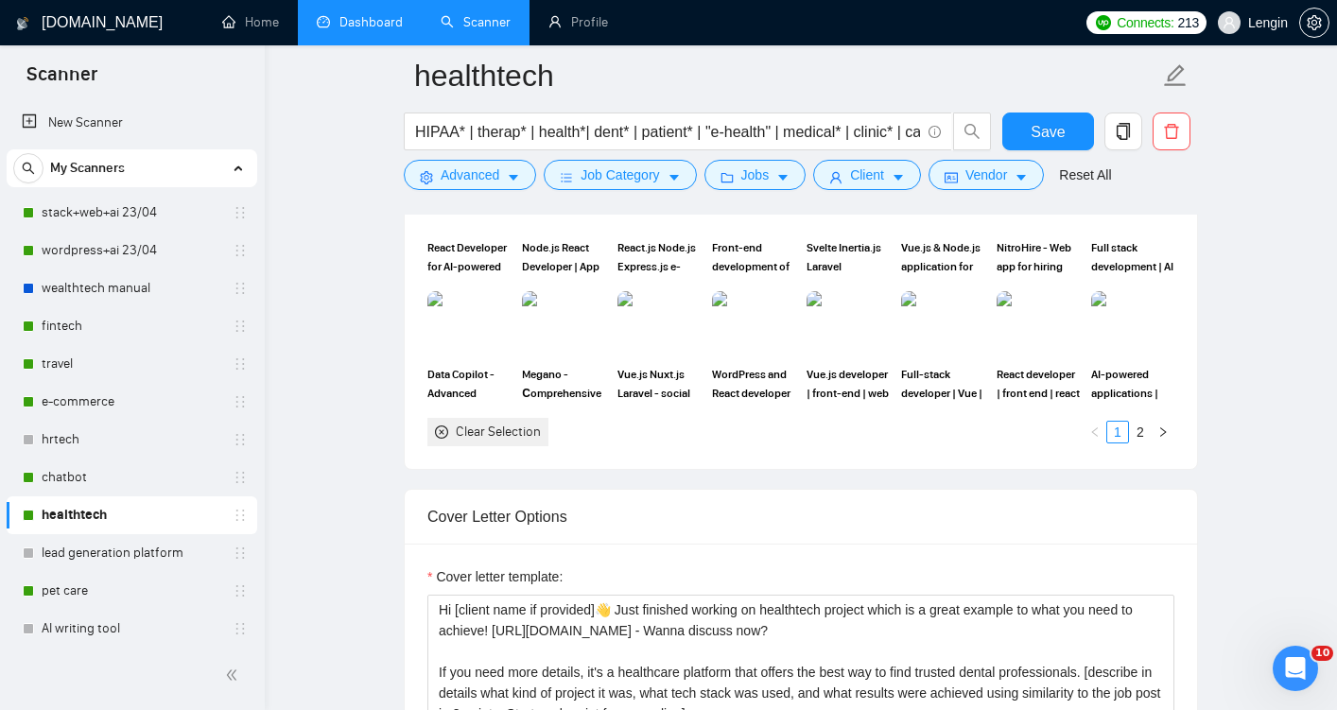
click at [376, 30] on link "Dashboard" at bounding box center [360, 22] width 86 height 16
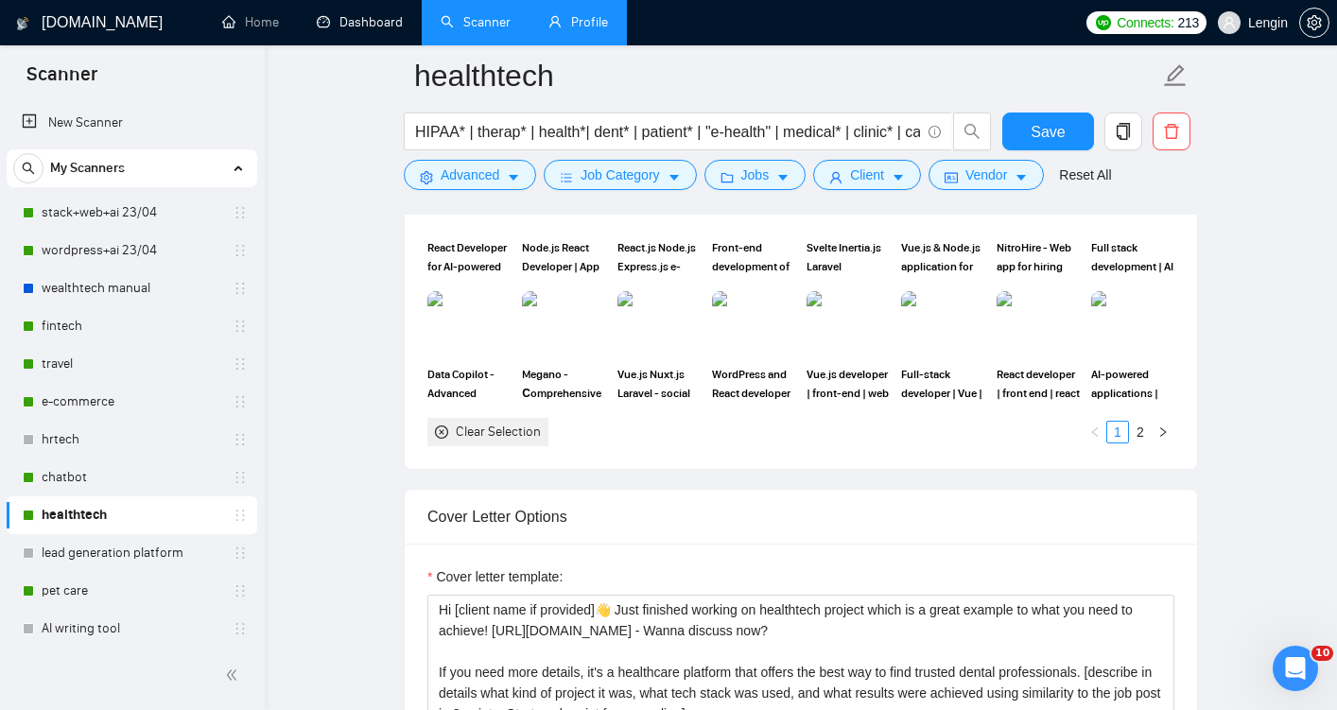
scroll to position [404, 0]
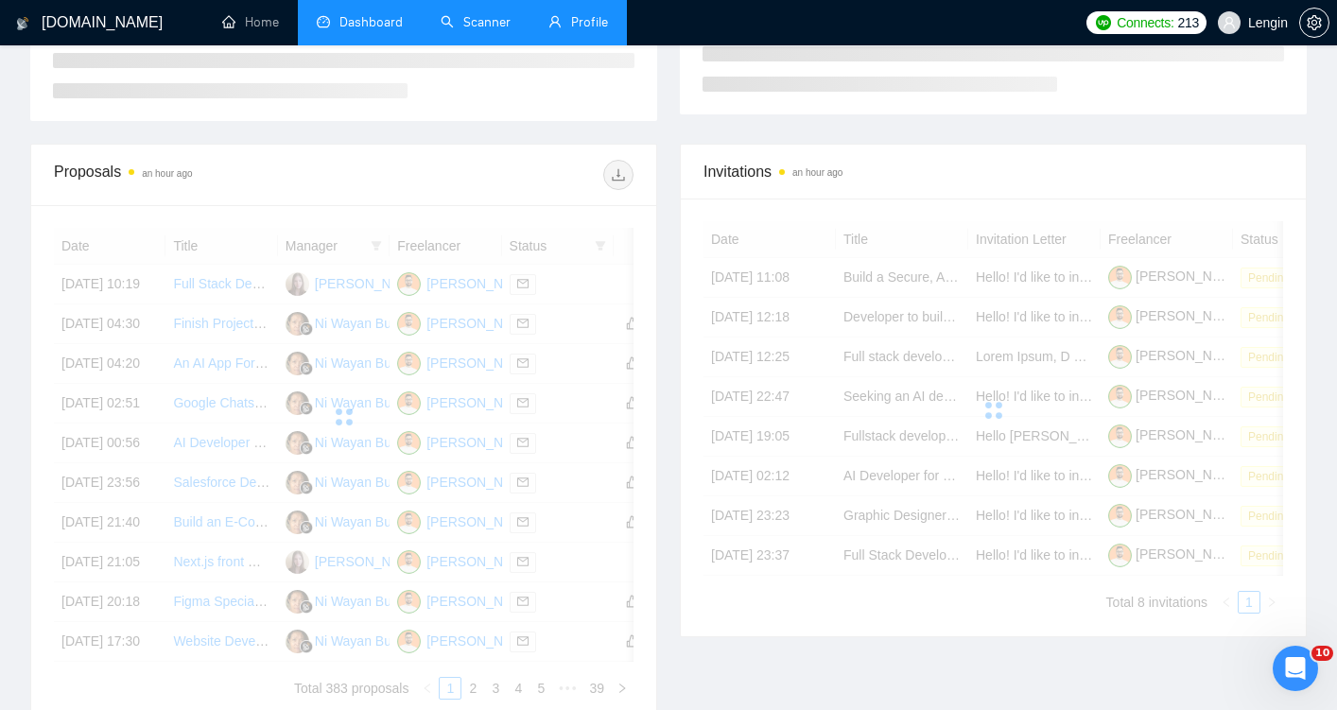
click at [565, 30] on link "Profile" at bounding box center [578, 22] width 60 height 16
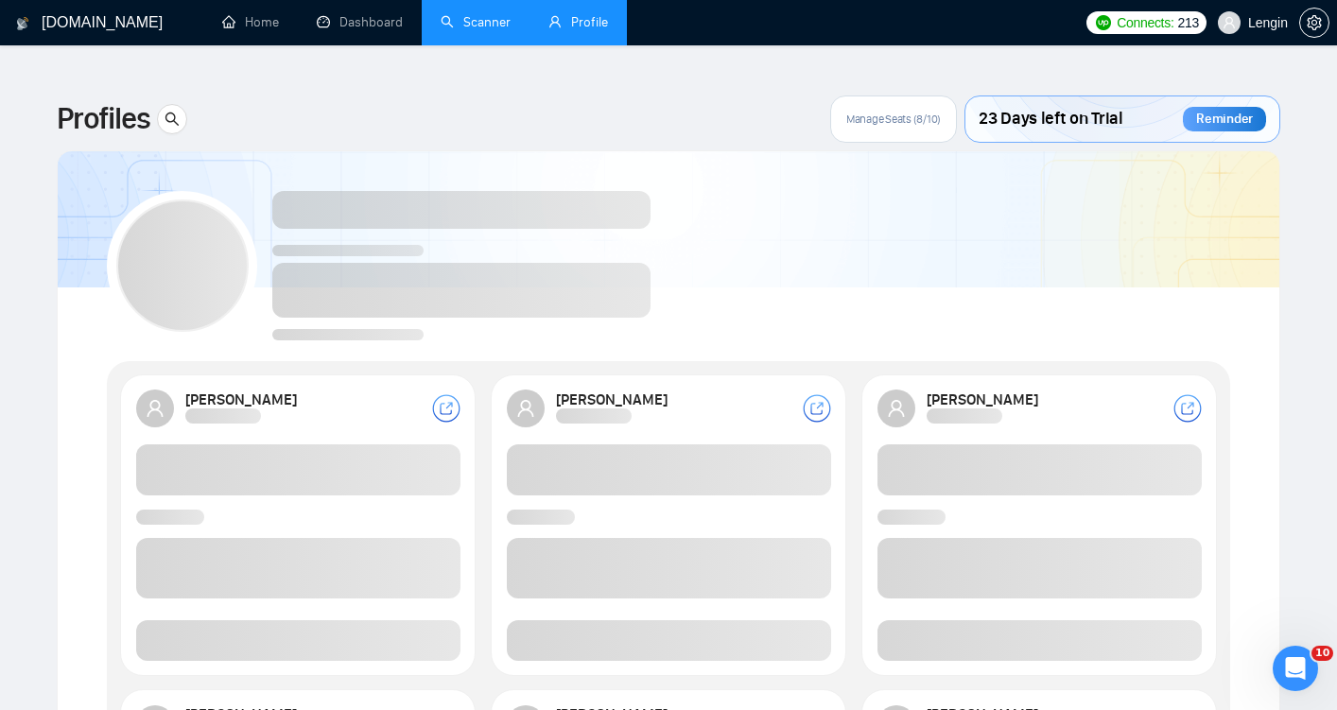
click at [484, 27] on link "Scanner" at bounding box center [476, 22] width 70 height 16
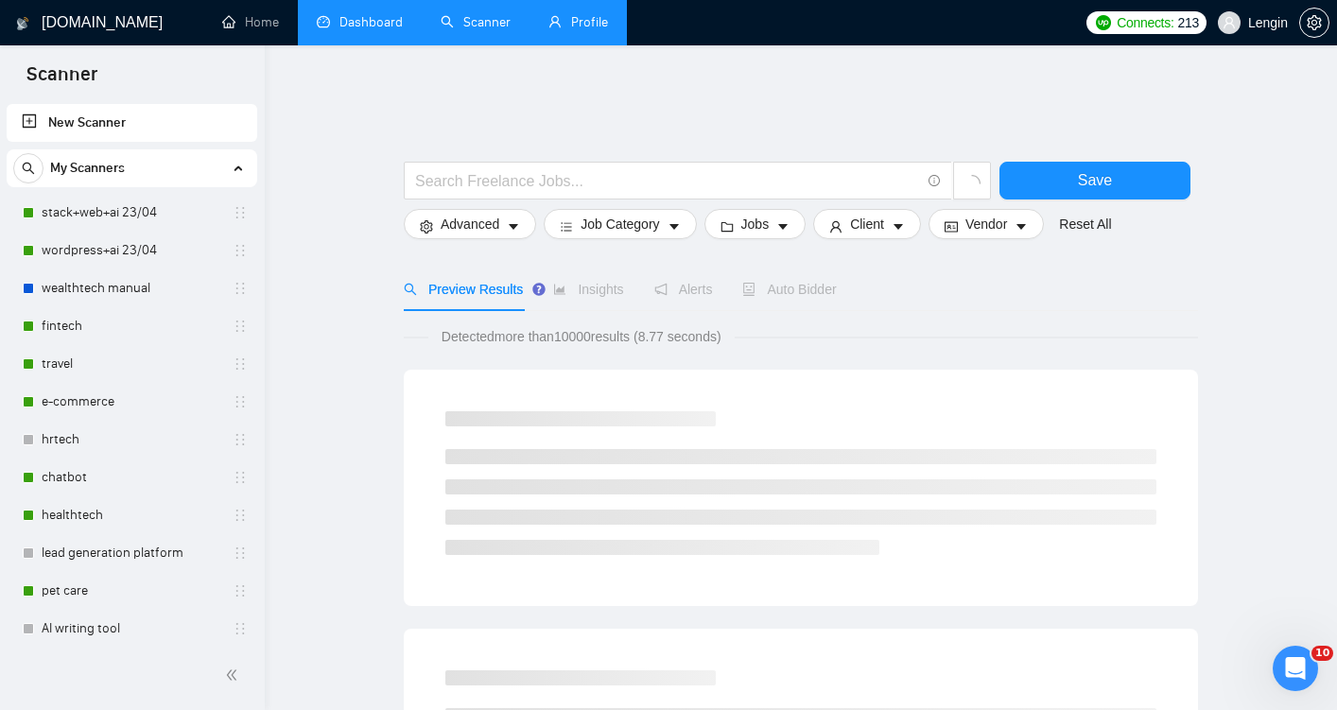
click at [395, 30] on link "Dashboard" at bounding box center [360, 22] width 86 height 16
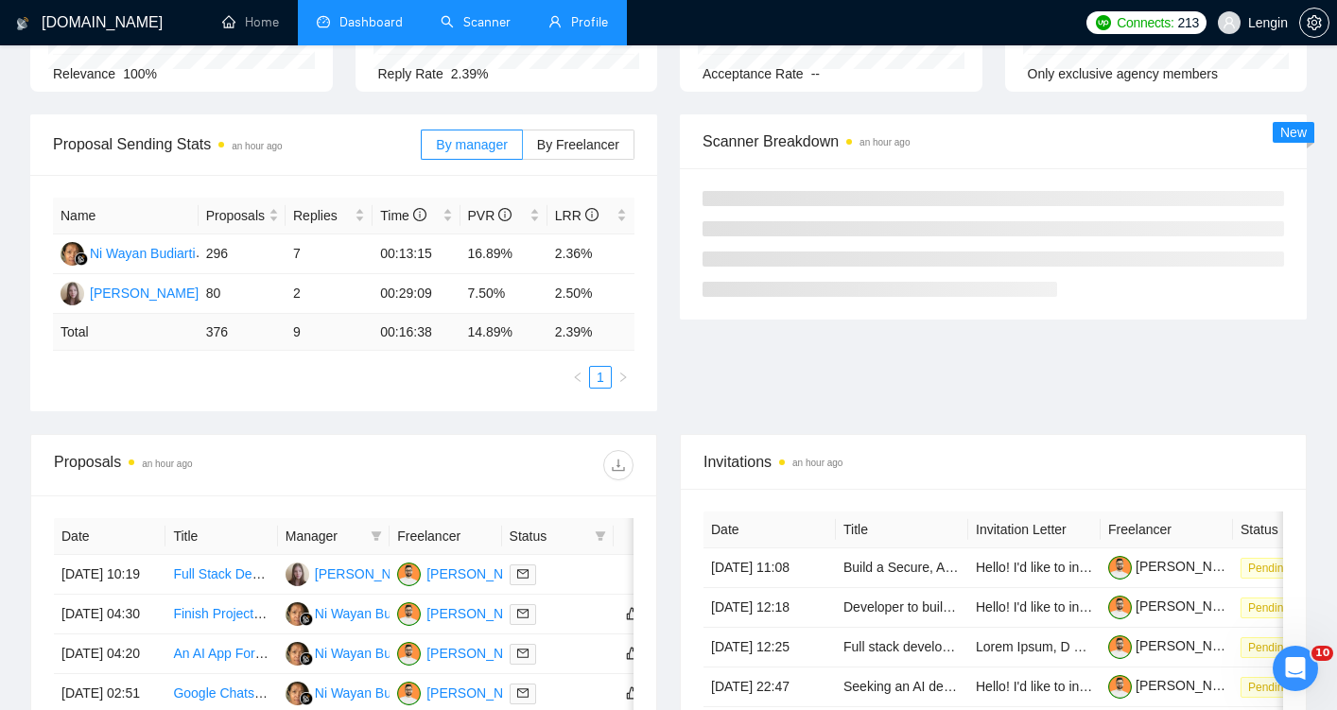
scroll to position [242, 0]
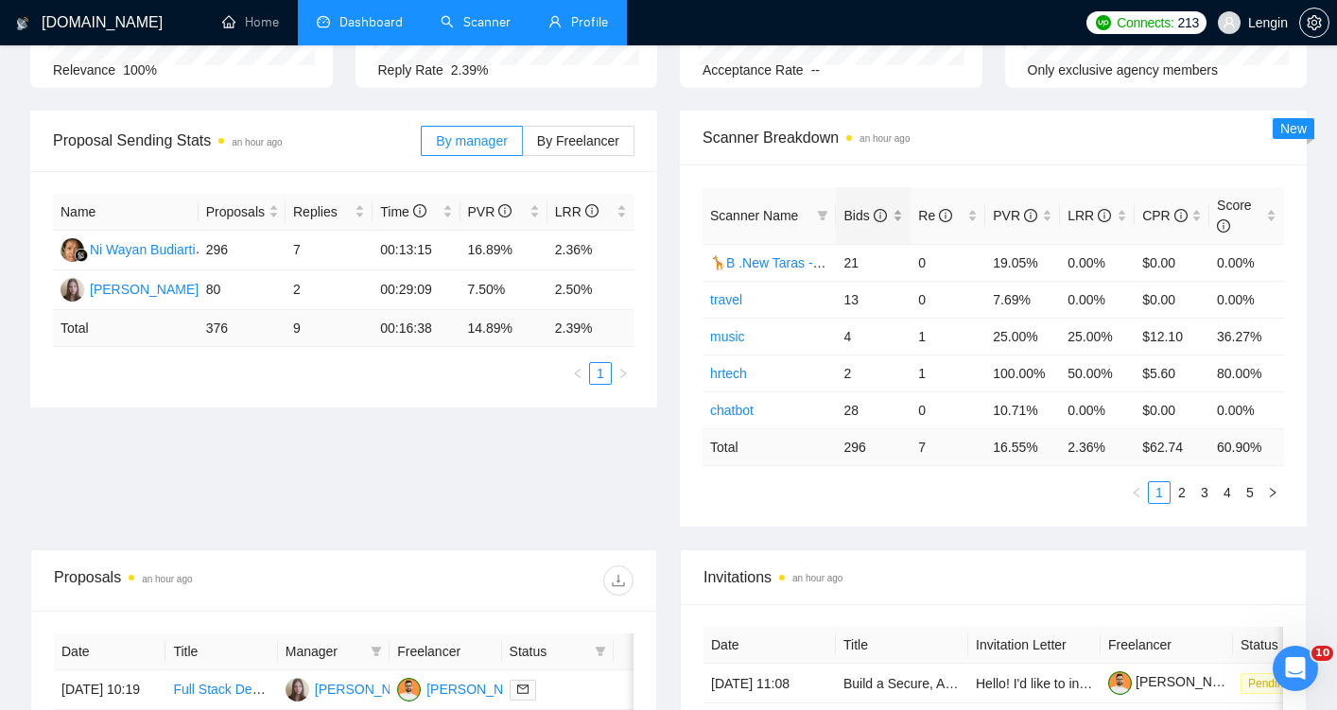
click at [898, 205] on div "Bids" at bounding box center [873, 215] width 60 height 21
click at [899, 205] on div "Bids" at bounding box center [873, 215] width 60 height 21
click at [564, 479] on div "Proposal Sending Stats an hour ago By manager By Freelancer Name Proposals Repl…" at bounding box center [668, 330] width 1299 height 439
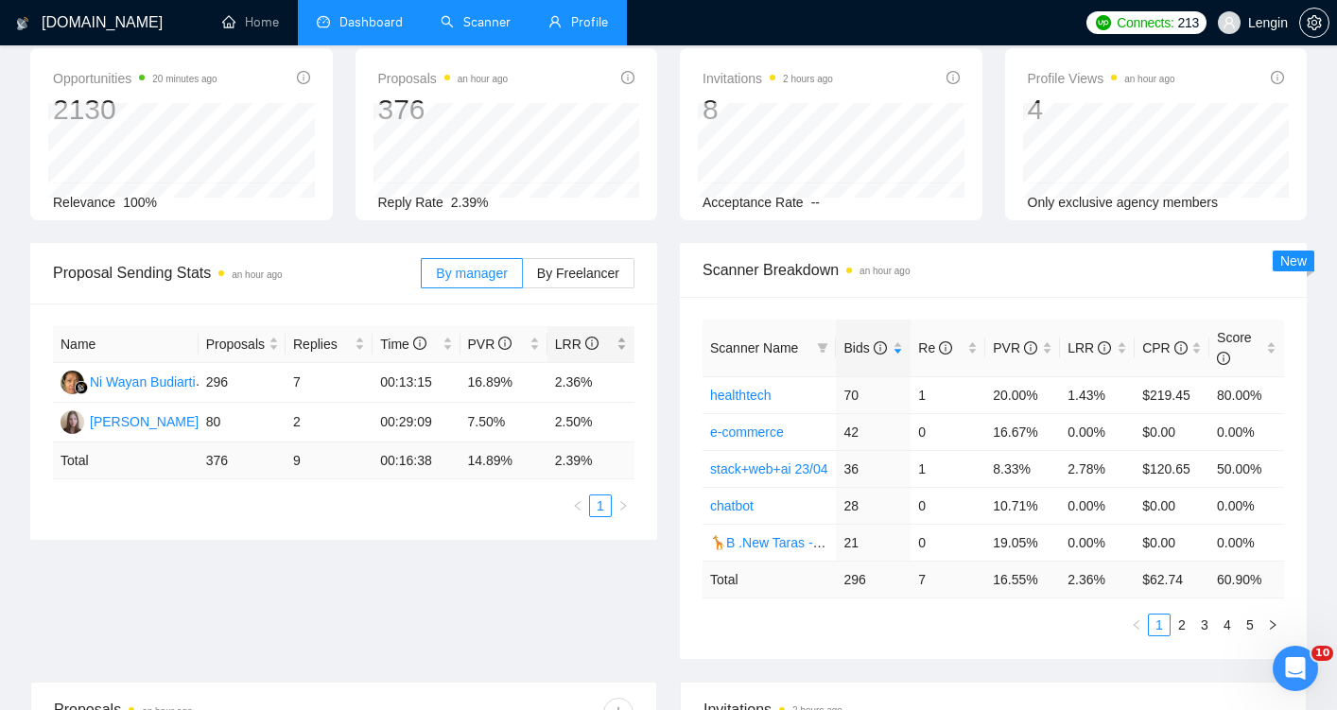
scroll to position [175, 0]
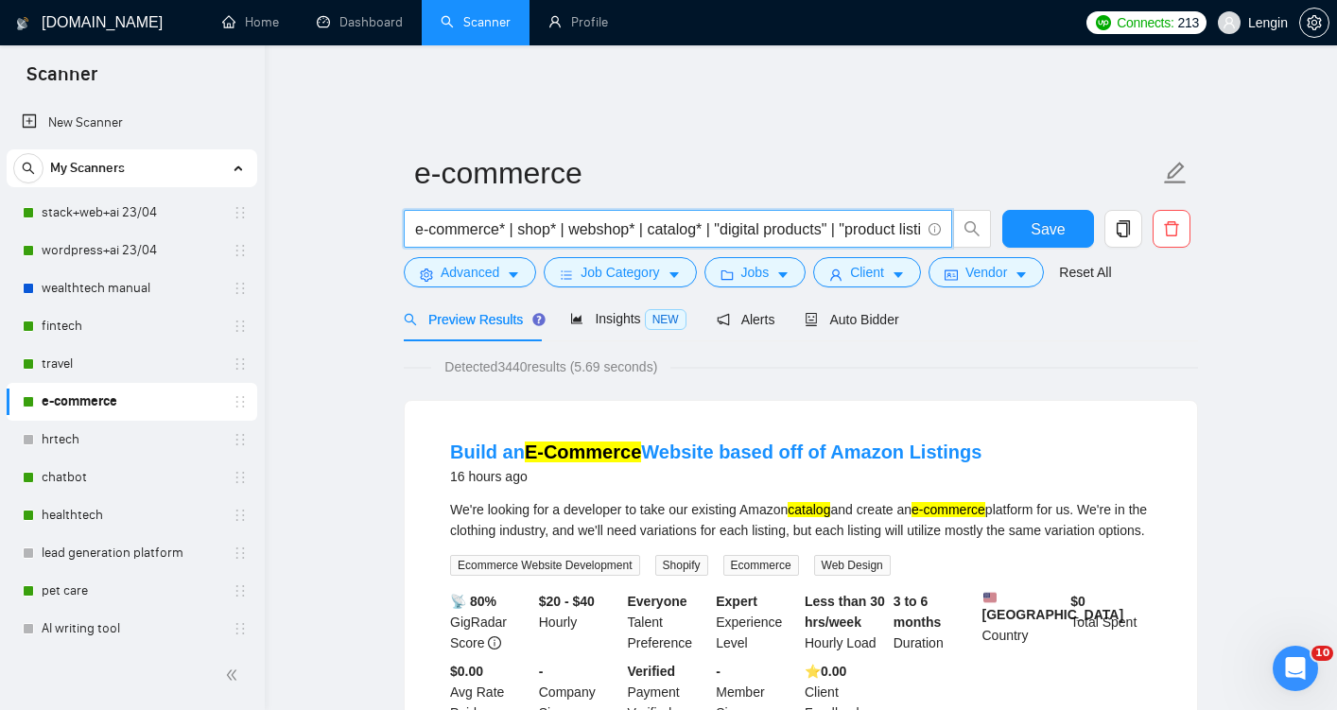
drag, startPoint x: 801, startPoint y: 208, endPoint x: 410, endPoint y: 212, distance: 390.5
click at [410, 212] on span "e-commerce* | shop* | webshop* | catalog* | "digital products" | "product listi…" at bounding box center [678, 229] width 548 height 38
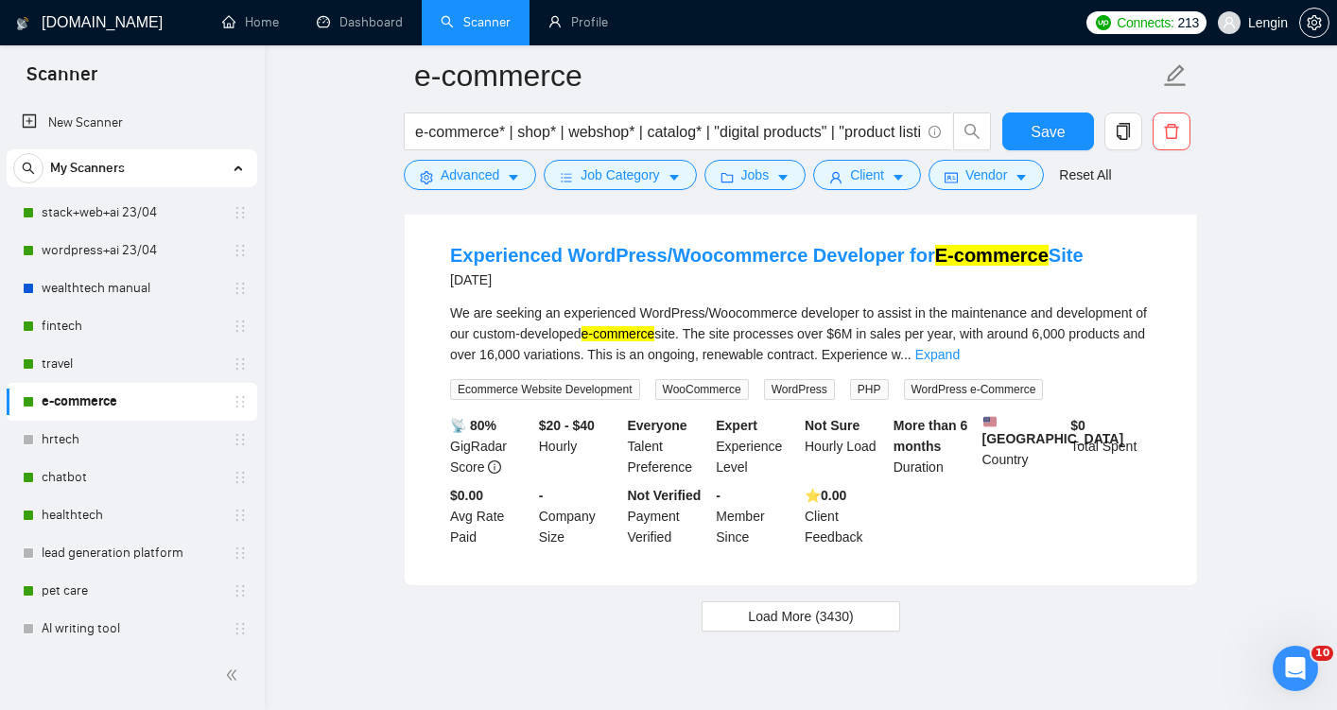
scroll to position [4027, 0]
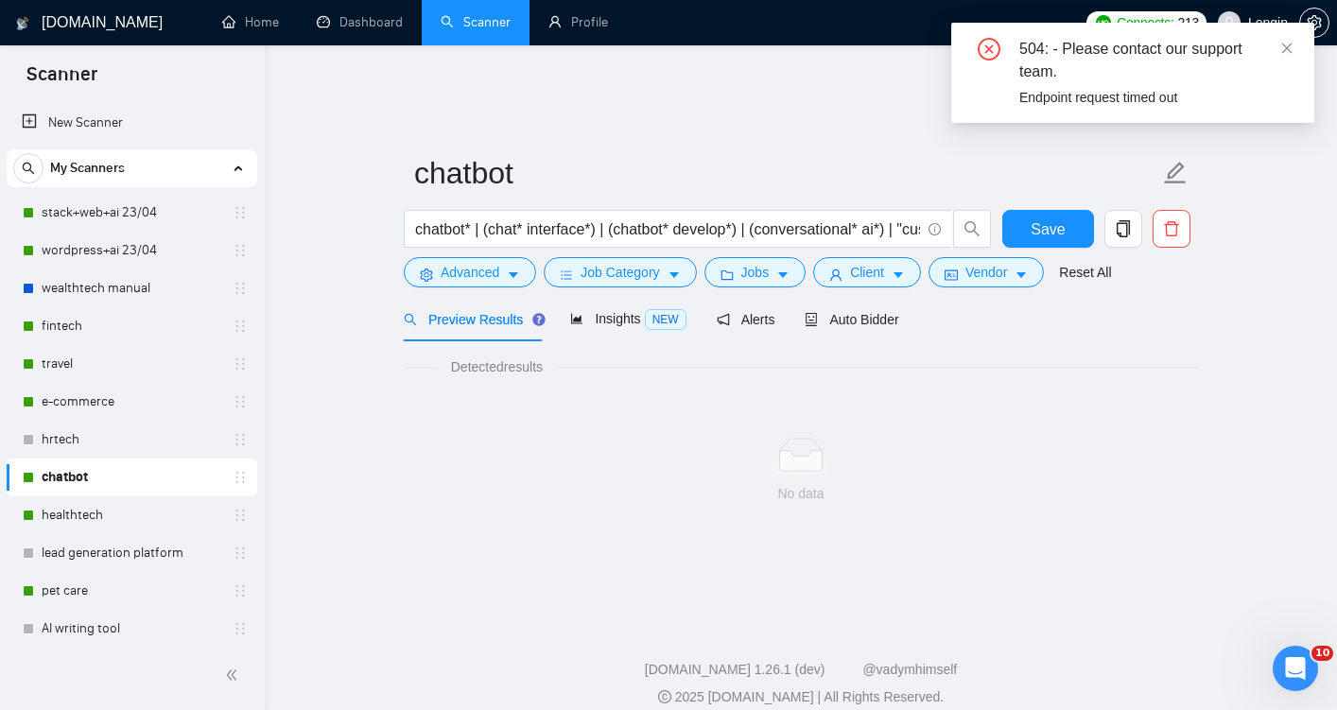
click at [361, 226] on main "chatbot chatbot* | (chat* interface*) | (chatbot* develop*) | (conversational* …" at bounding box center [801, 340] width 1012 height 489
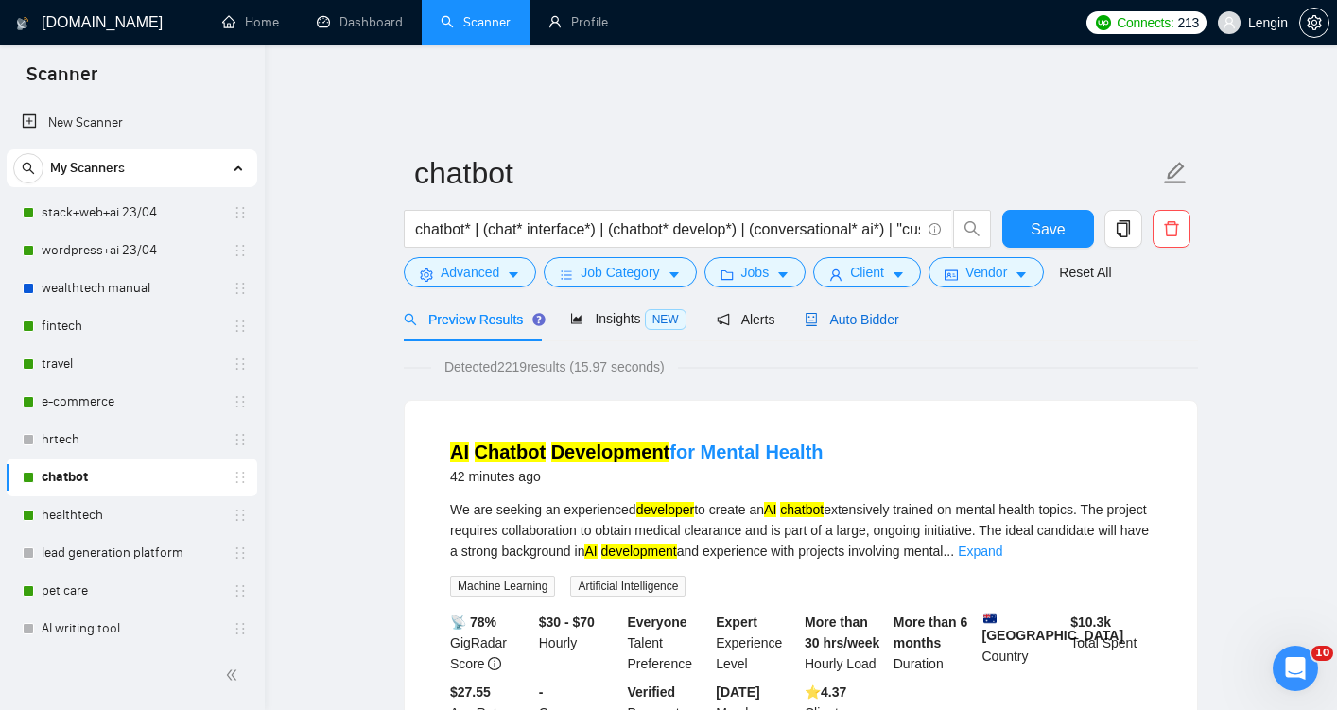
click at [855, 312] on span "Auto Bidder" at bounding box center [852, 319] width 94 height 15
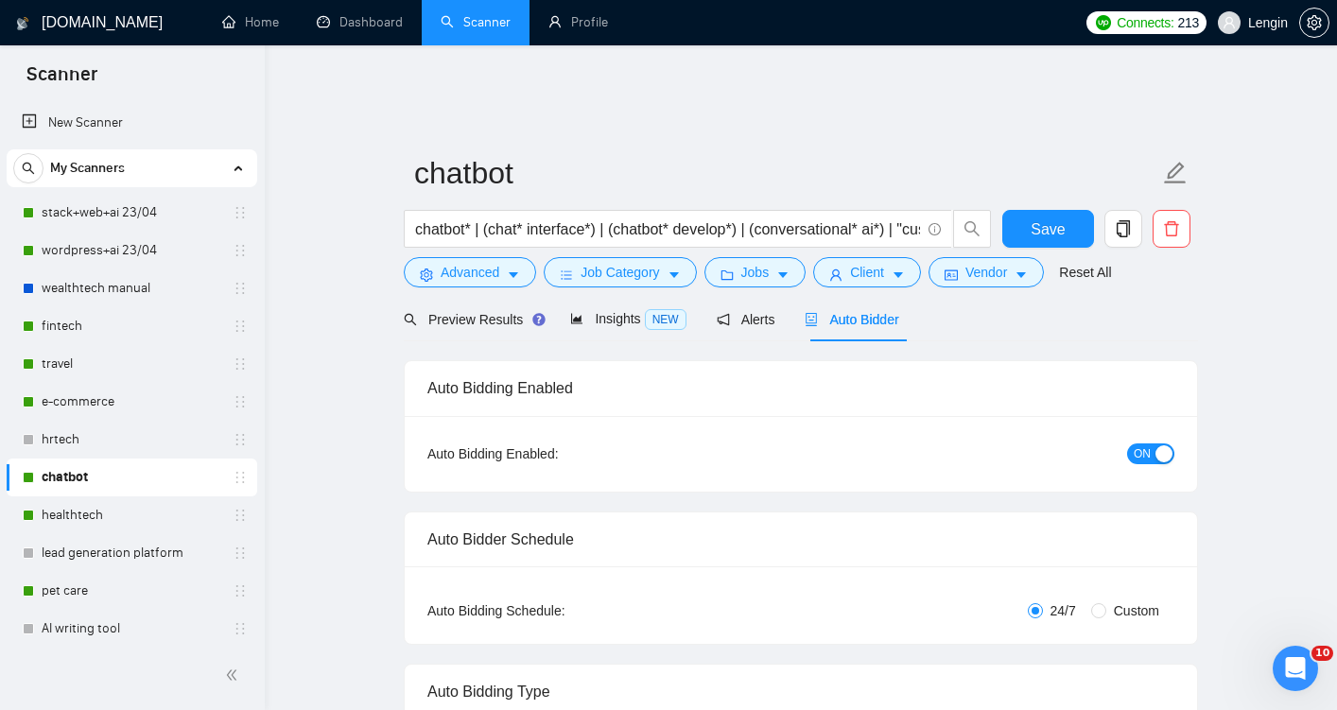
radio input "false"
radio input "true"
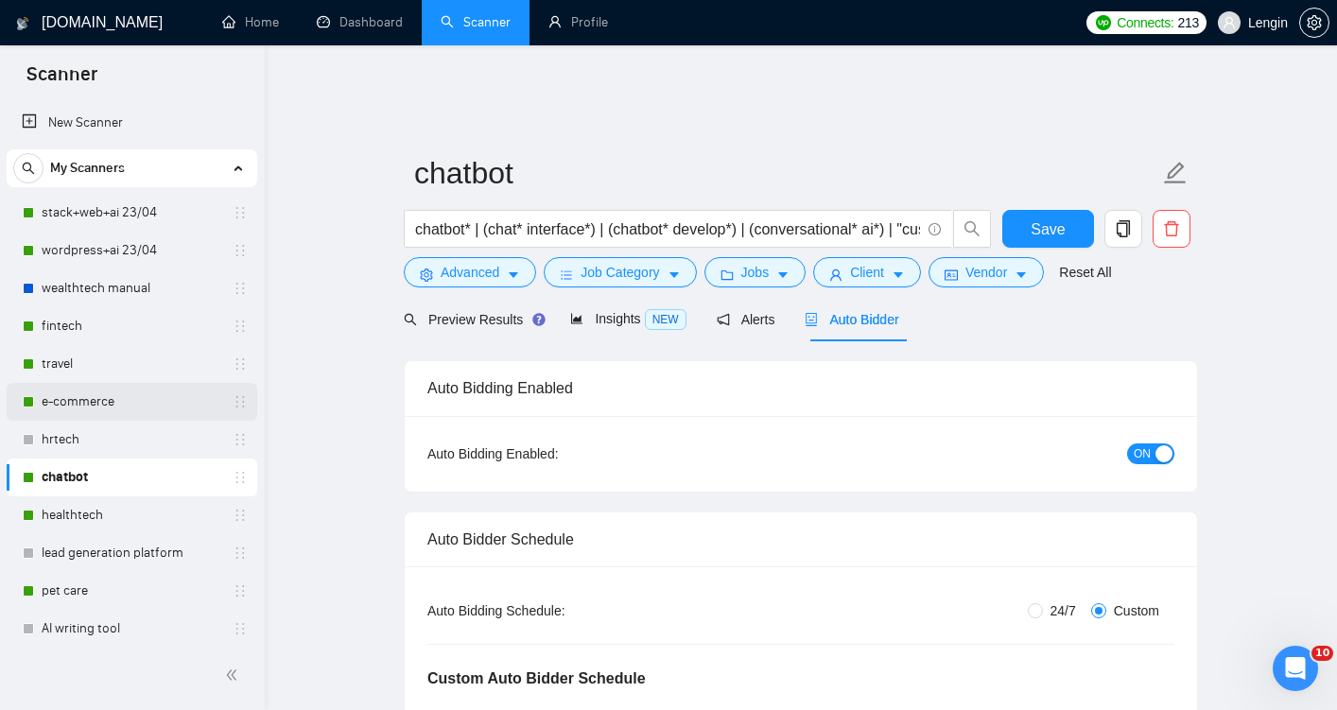
click at [154, 398] on link "e-commerce" at bounding box center [132, 402] width 180 height 38
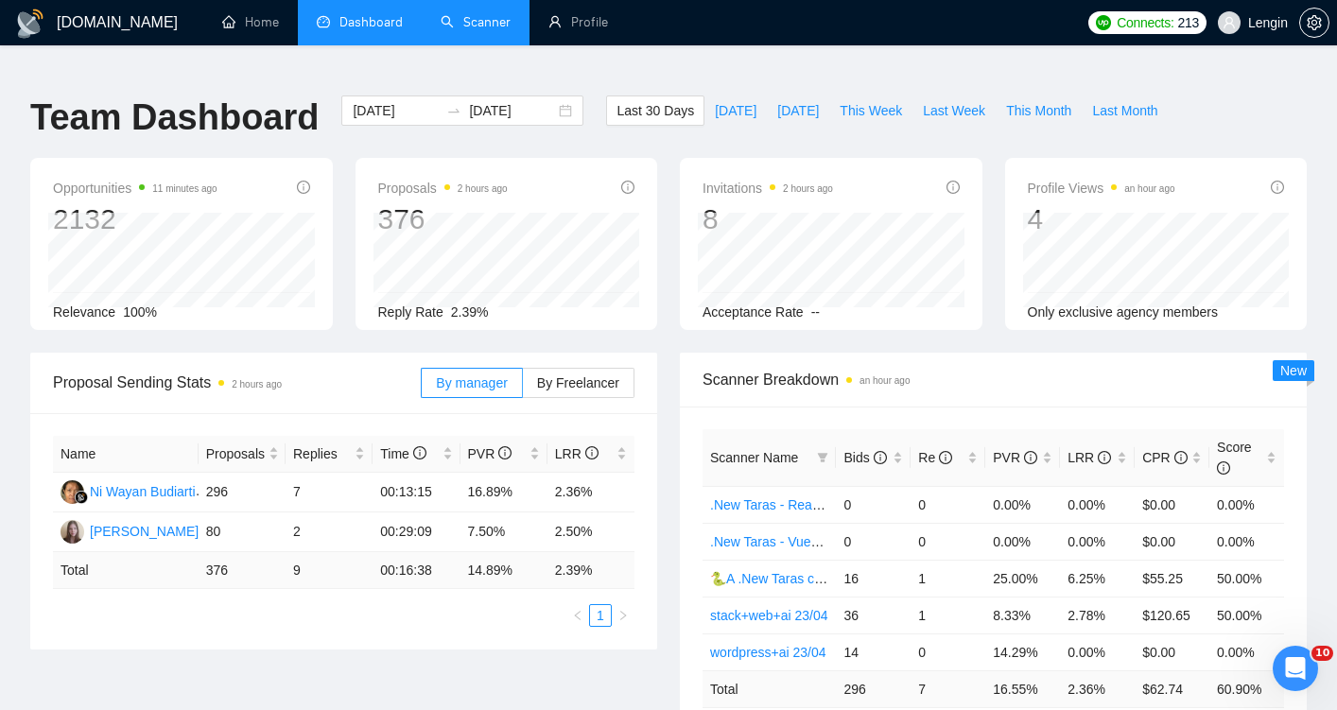
click at [462, 23] on link "Scanner" at bounding box center [476, 22] width 70 height 16
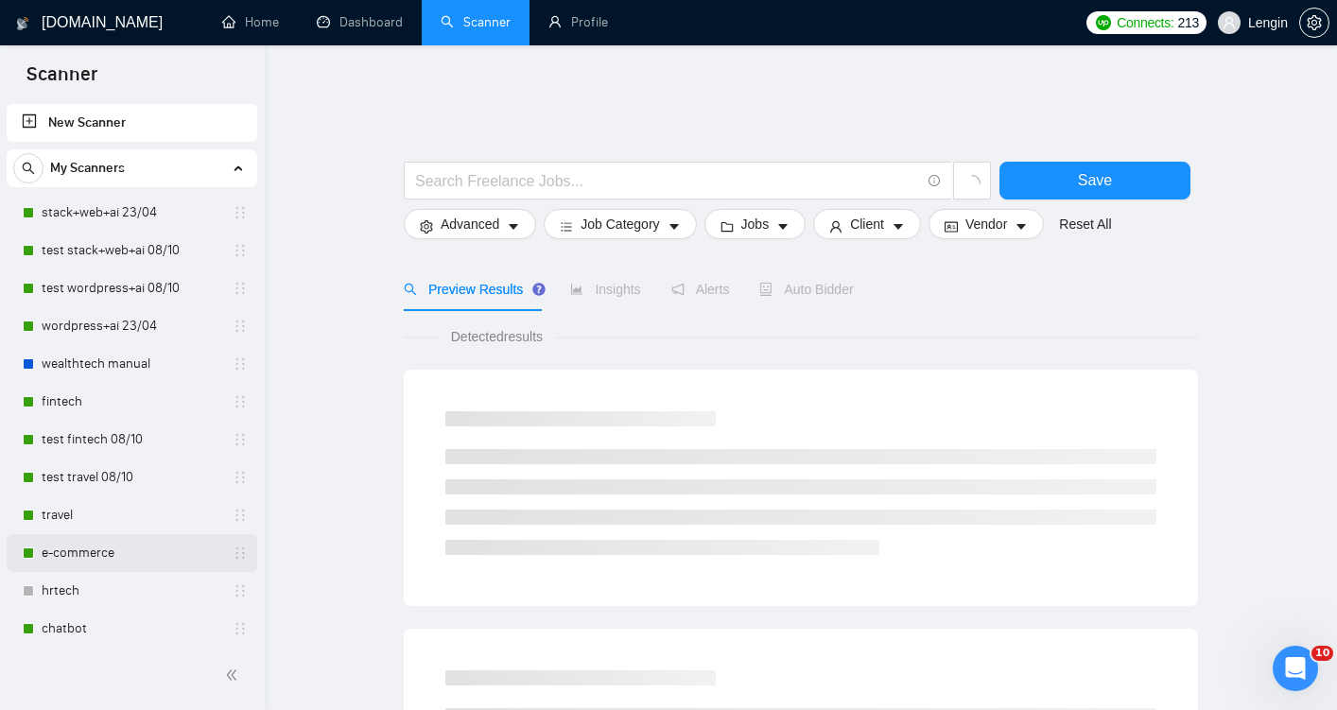
click at [98, 554] on link "e-commerce" at bounding box center [132, 553] width 180 height 38
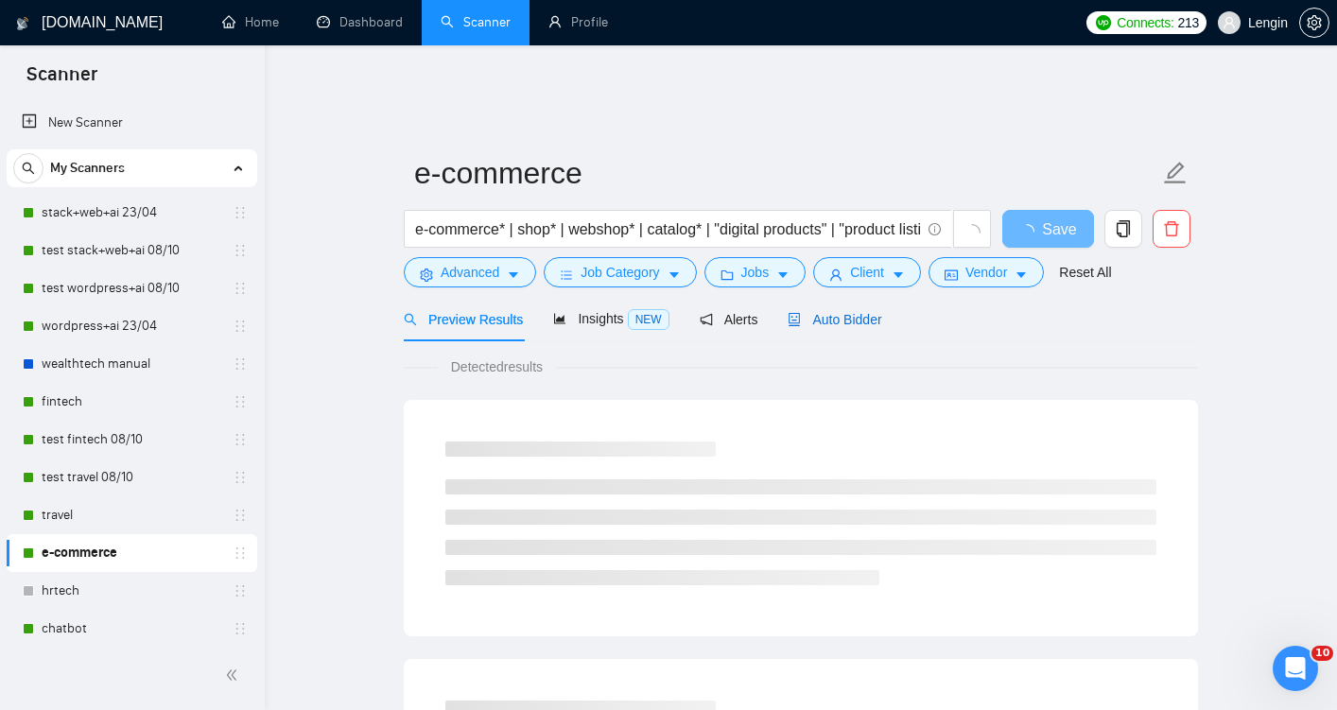
click at [848, 312] on span "Auto Bidder" at bounding box center [835, 319] width 94 height 15
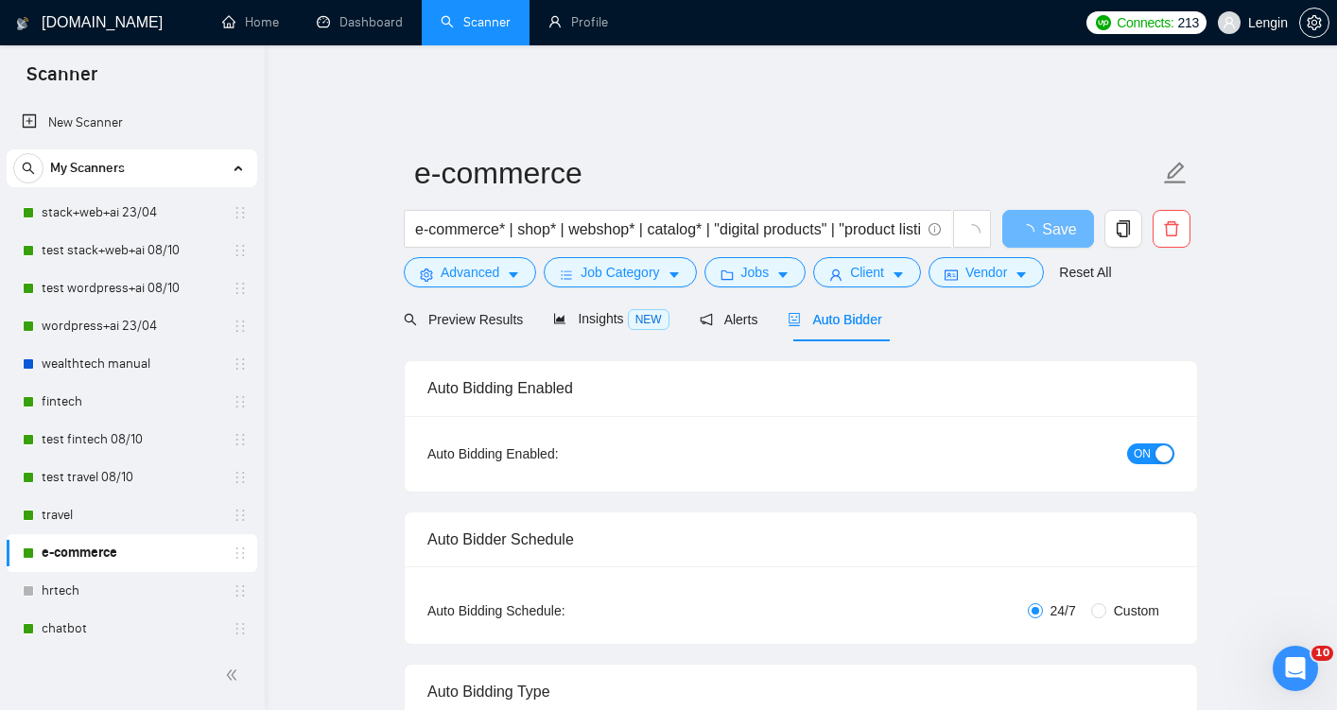
radio input "false"
radio input "true"
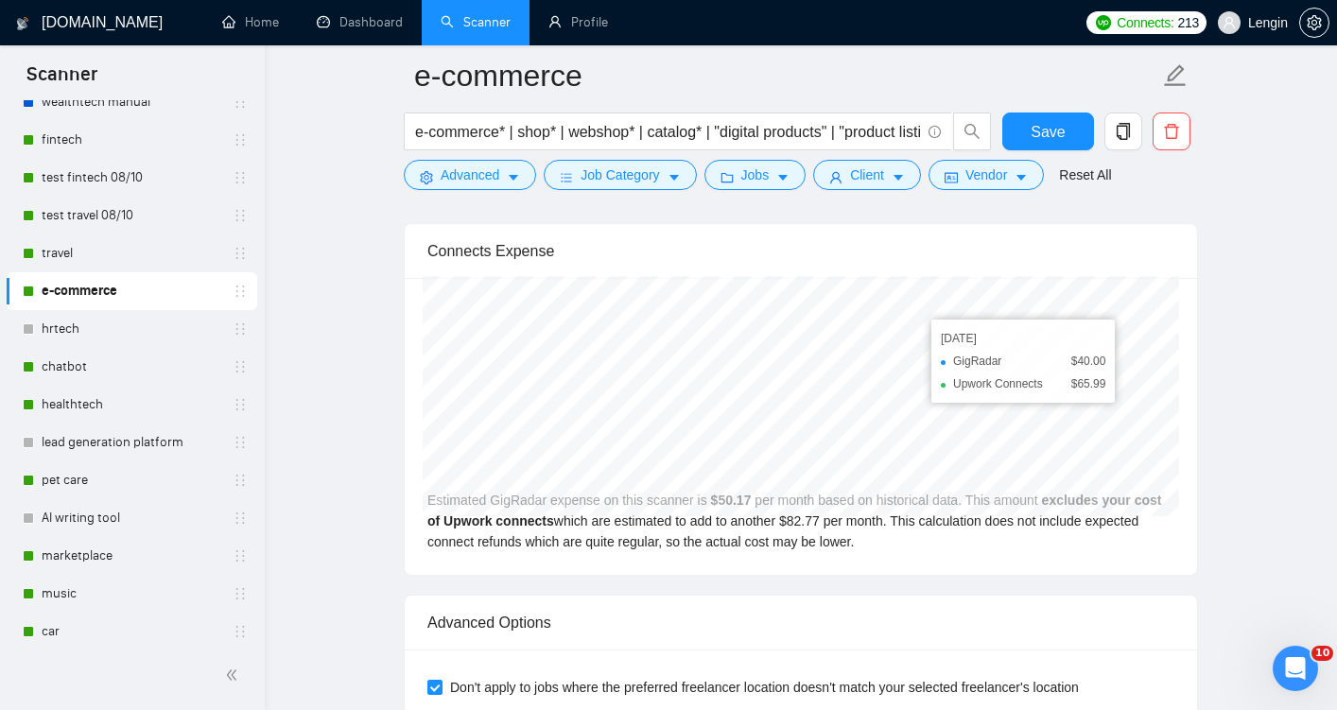
scroll to position [4268, 0]
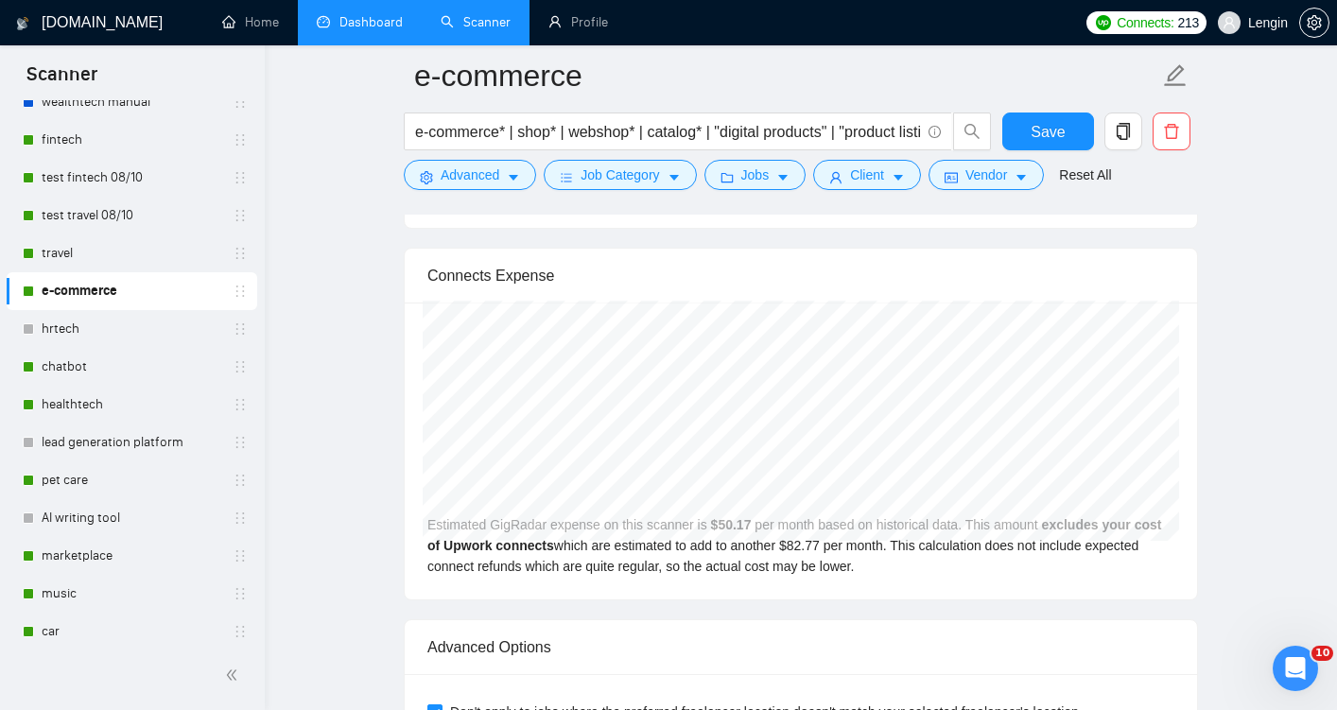
click at [381, 24] on link "Dashboard" at bounding box center [360, 22] width 86 height 16
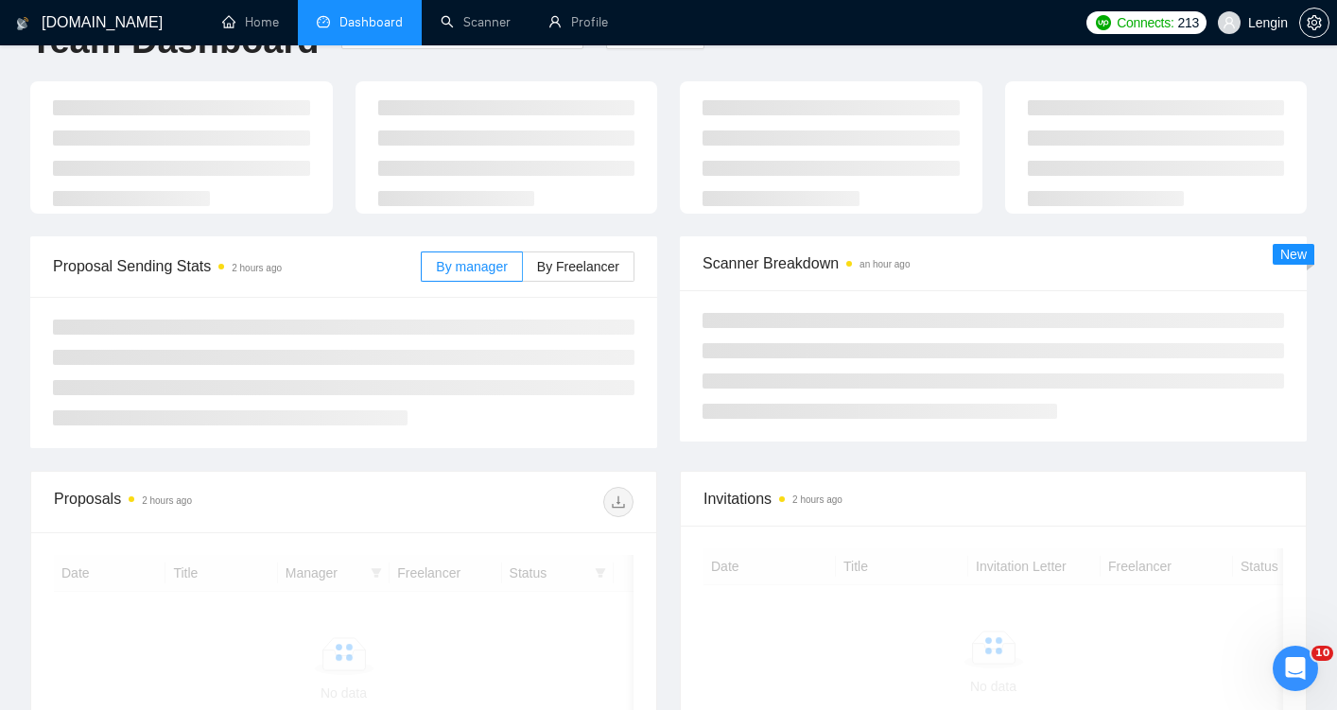
scroll to position [78, 0]
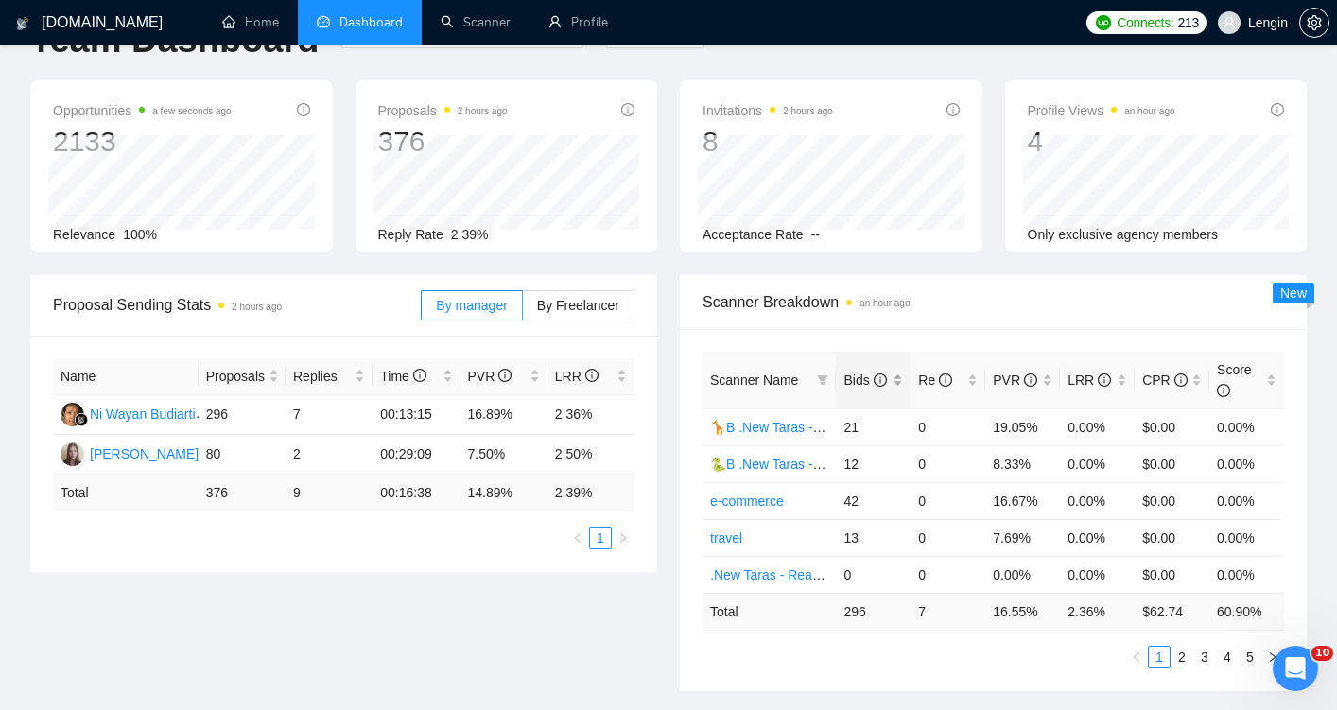
click at [900, 370] on div "Bids" at bounding box center [873, 380] width 60 height 21
drag, startPoint x: 694, startPoint y: 318, endPoint x: 693, endPoint y: 295, distance: 22.7
click at [693, 295] on div "Scanner Breakdown an hour ago Scanner Name Bids Re PVR LRR CPR Score healthtech…" at bounding box center [993, 483] width 627 height 416
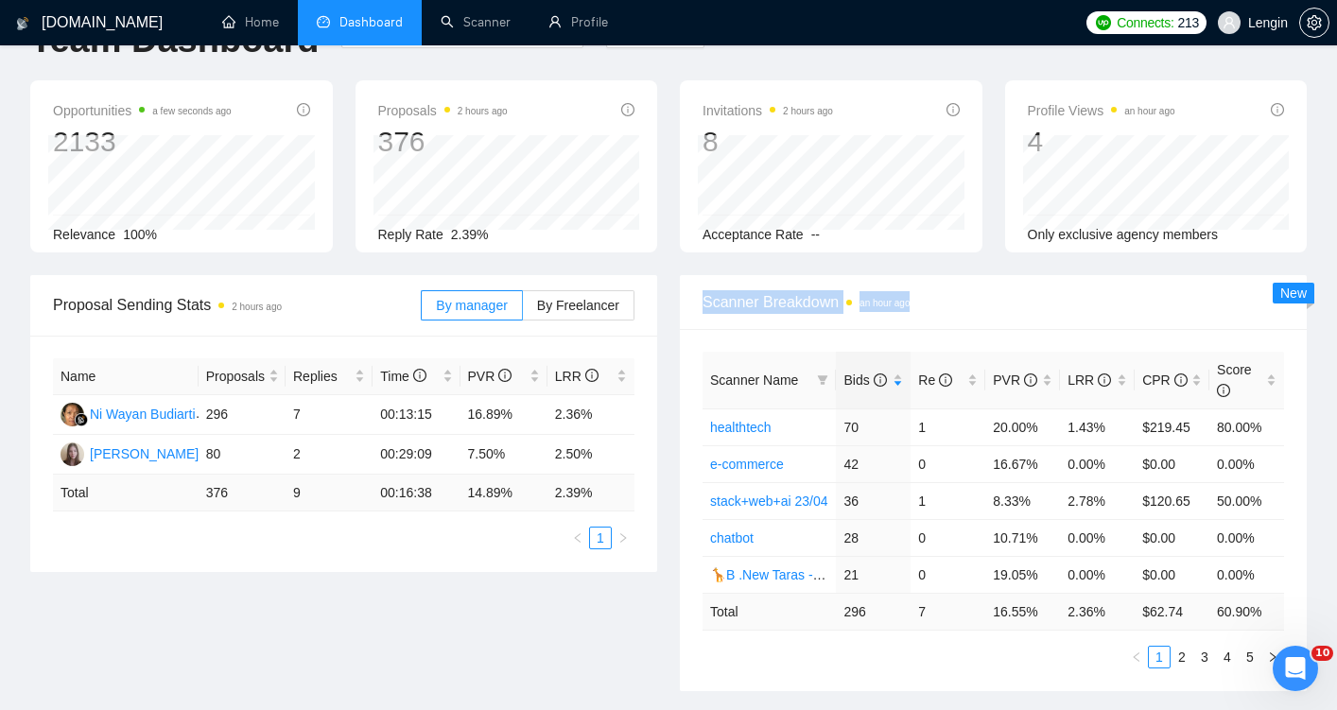
drag, startPoint x: 697, startPoint y: 279, endPoint x: 702, endPoint y: 299, distance: 20.4
click at [702, 299] on div "Scanner Breakdown an hour ago" at bounding box center [993, 302] width 627 height 55
click at [709, 329] on div "Scanner Name Bids Re PVR LRR CPR Score healthtech 70 1 20.00% 1.43% $219.45 80.…" at bounding box center [993, 510] width 627 height 362
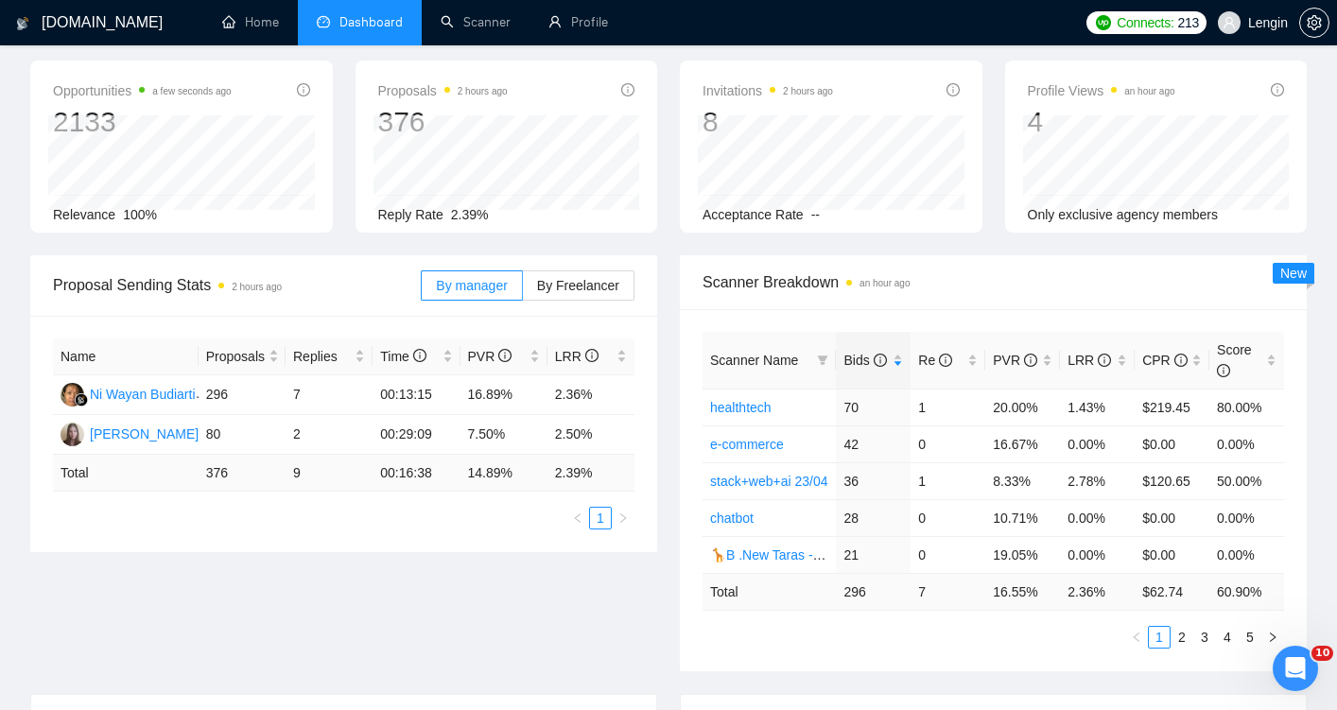
scroll to position [106, 0]
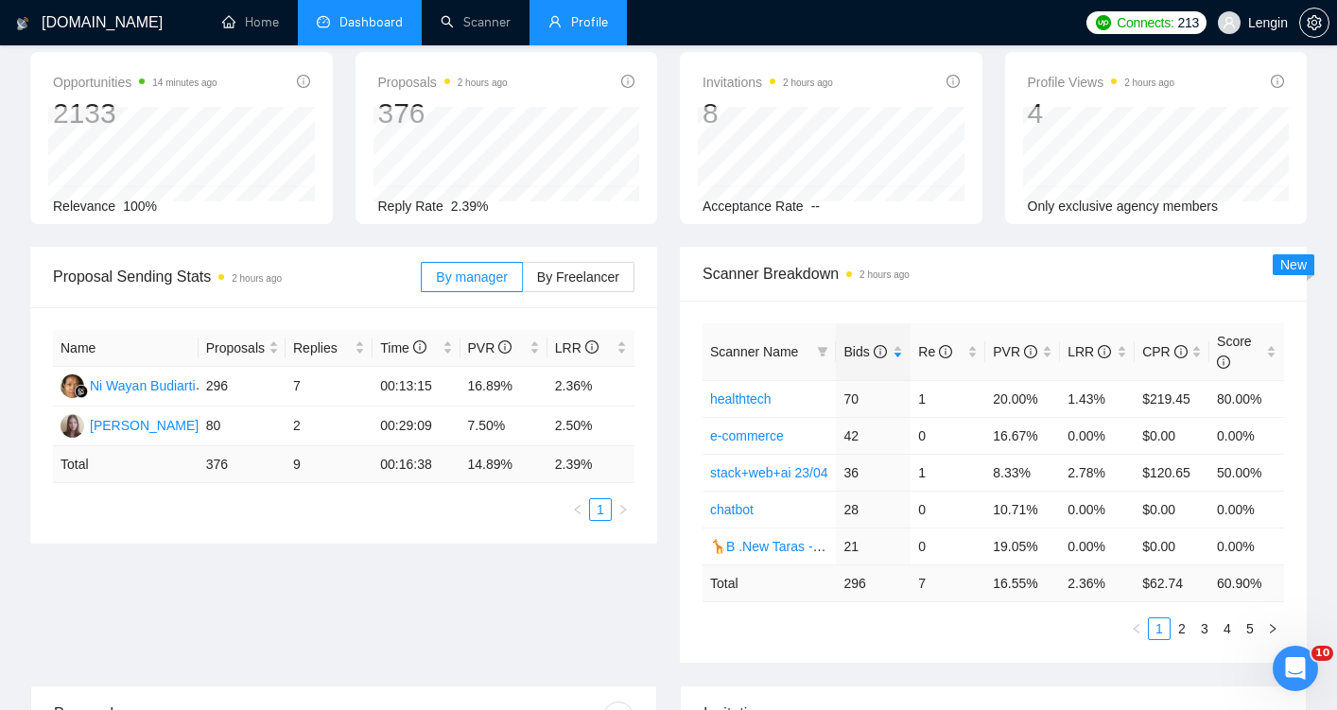
click at [567, 28] on link "Profile" at bounding box center [578, 22] width 60 height 16
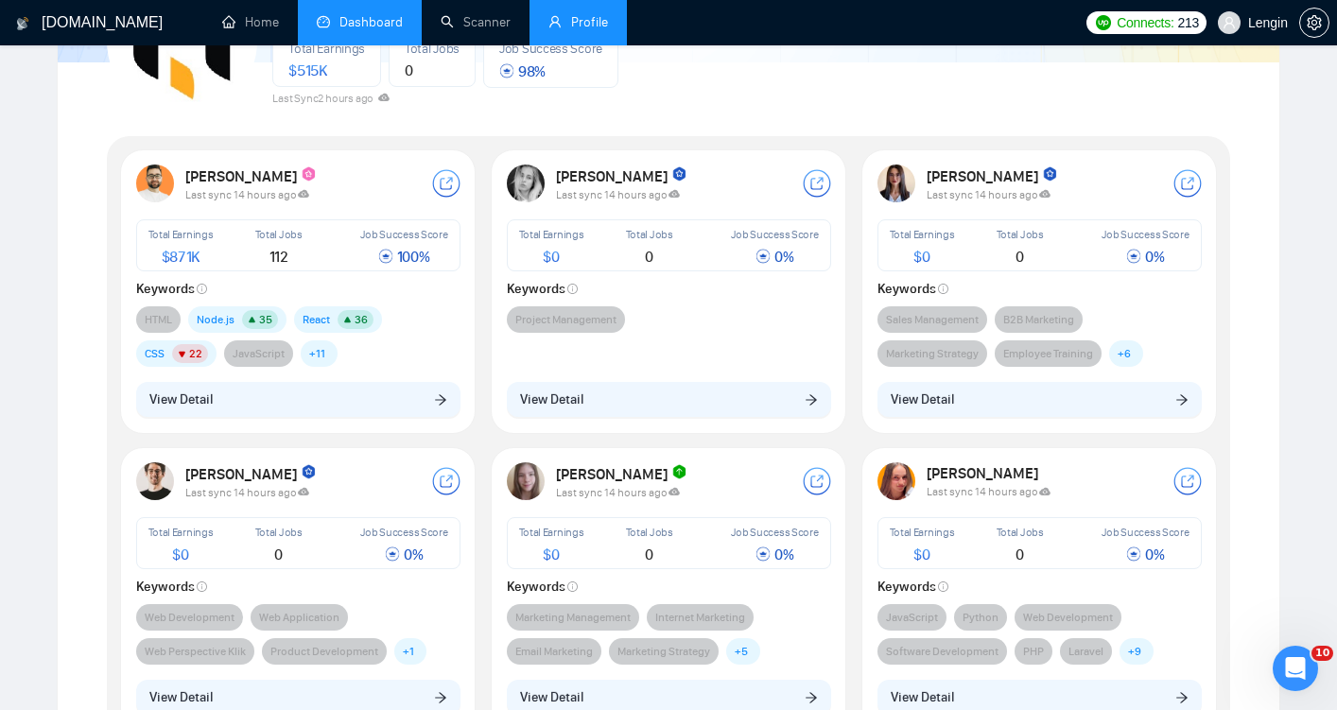
scroll to position [200, 0]
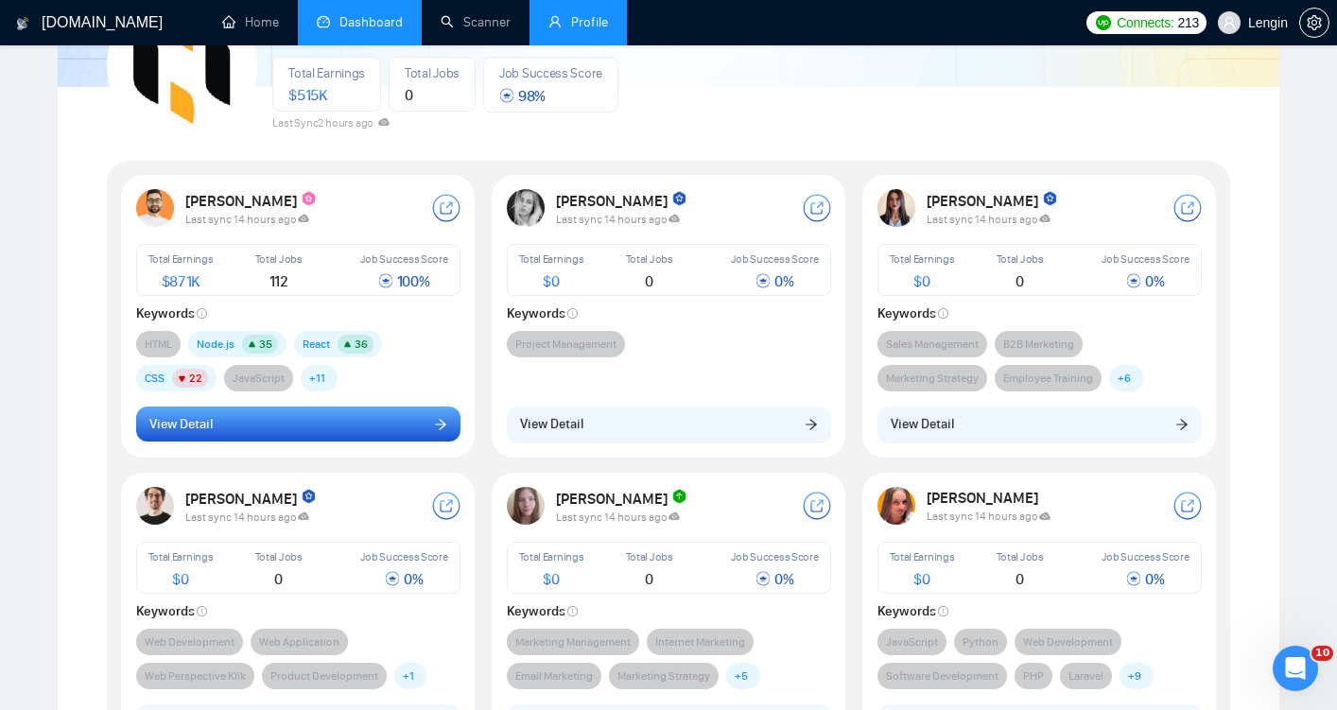
click at [367, 407] on button "View Detail" at bounding box center [298, 425] width 324 height 36
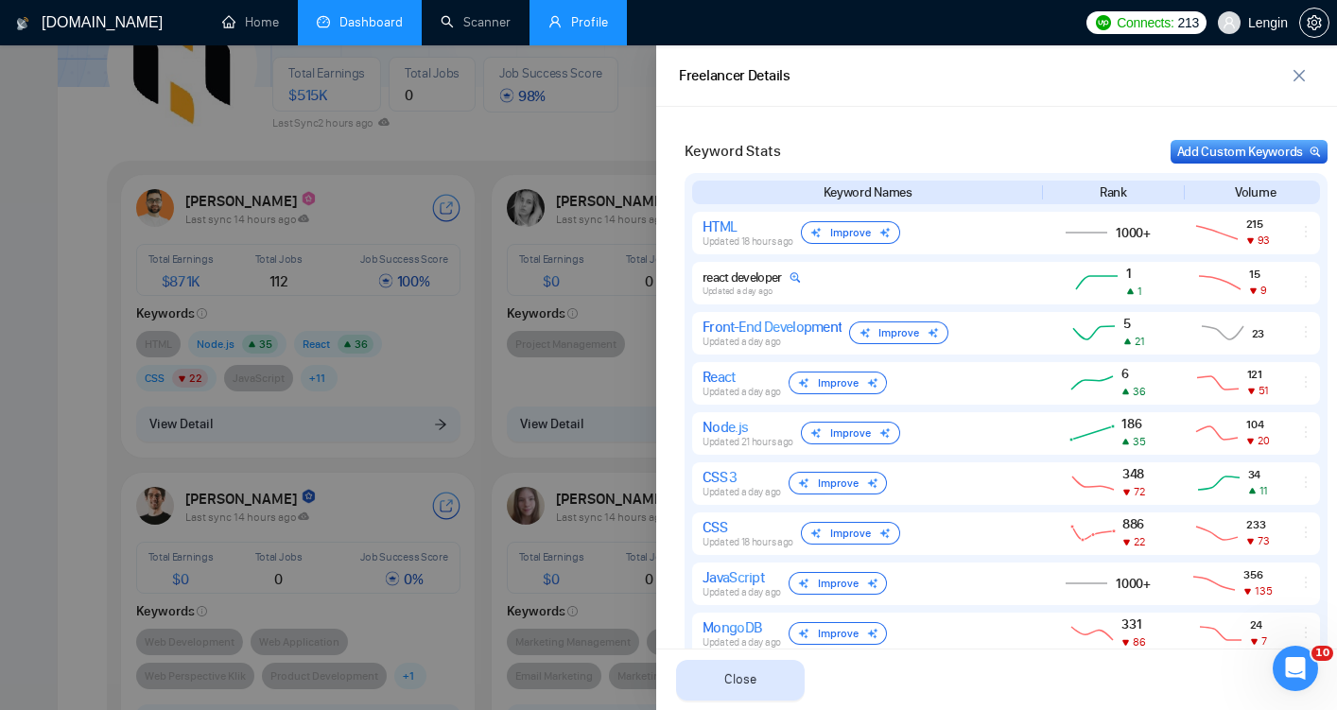
scroll to position [817, 0]
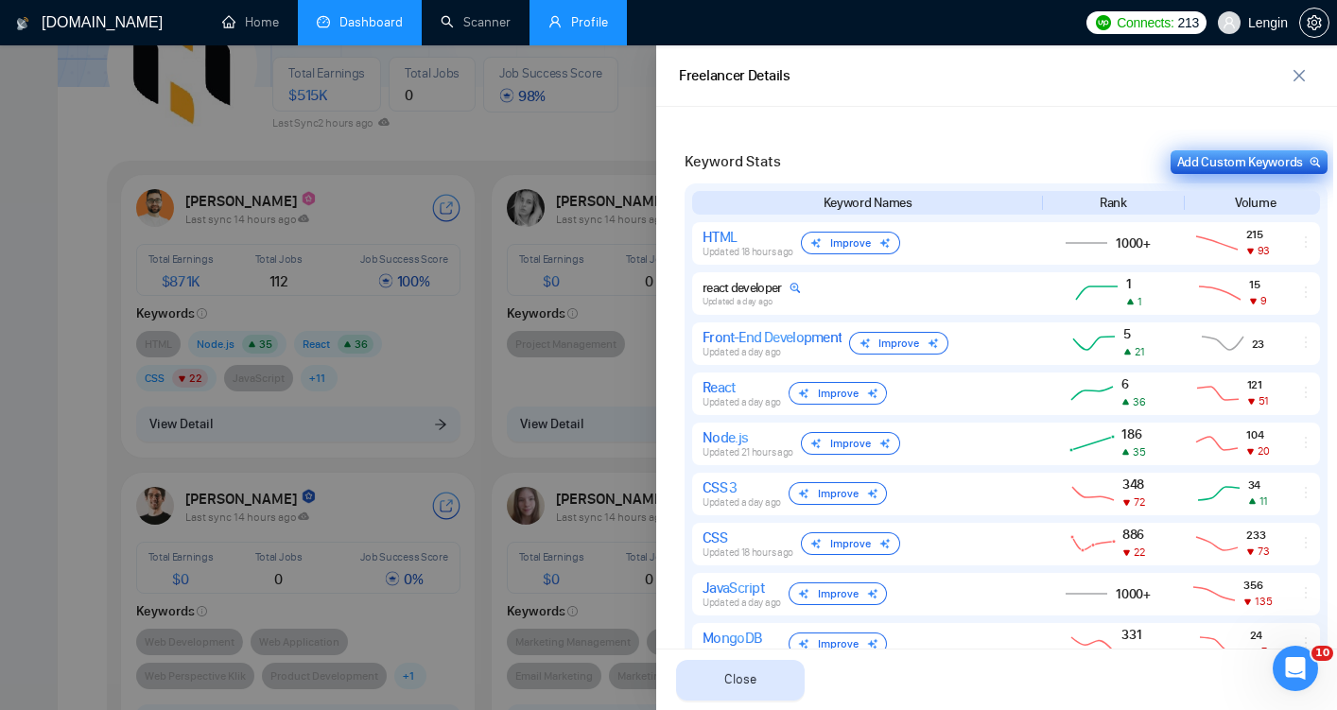
click at [1220, 165] on div "Add Custom Keywords" at bounding box center [1249, 162] width 144 height 20
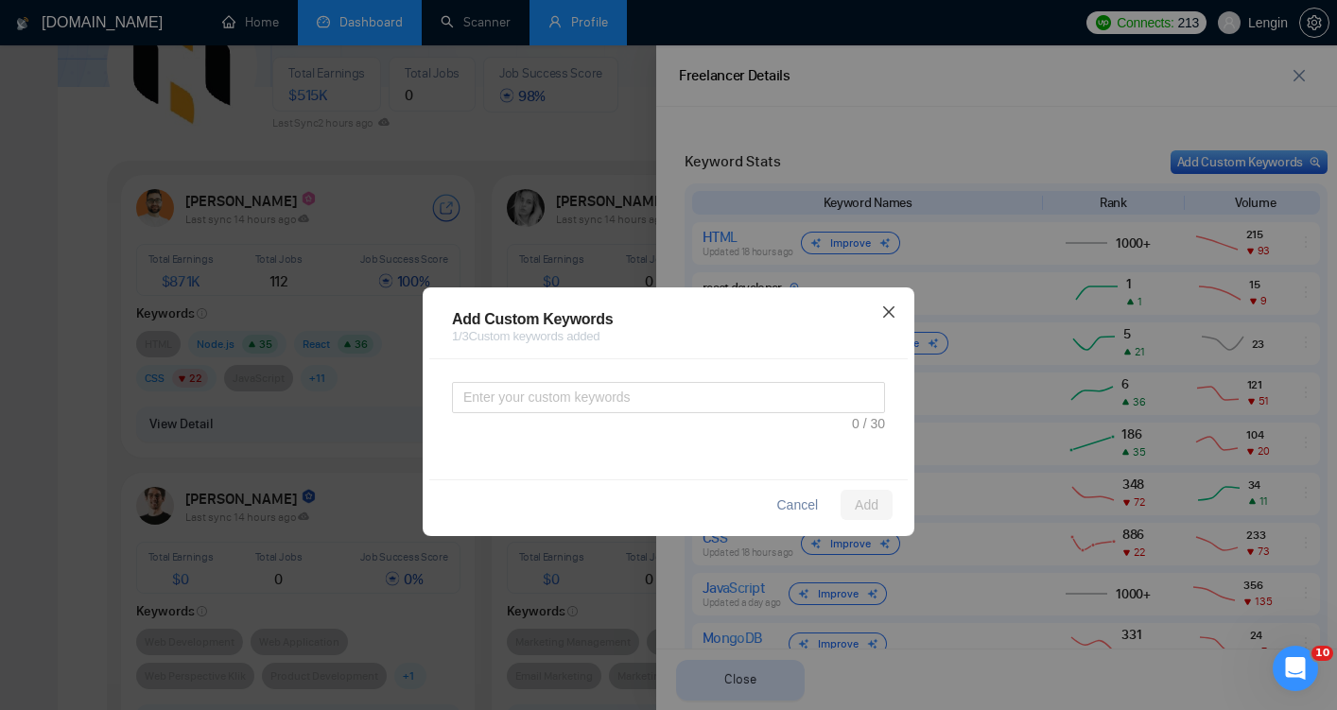
click at [887, 312] on icon "close" at bounding box center [888, 311] width 11 height 11
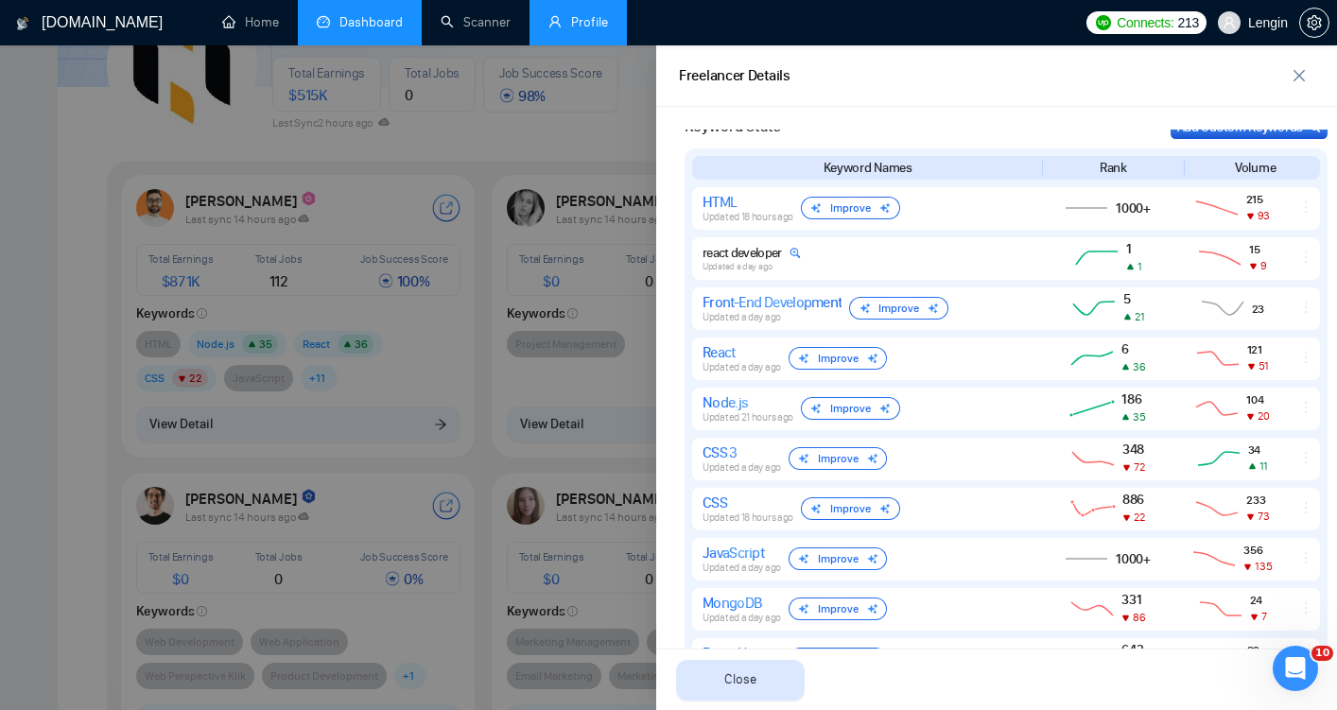
scroll to position [859, 0]
